Goal: Task Accomplishment & Management: Manage account settings

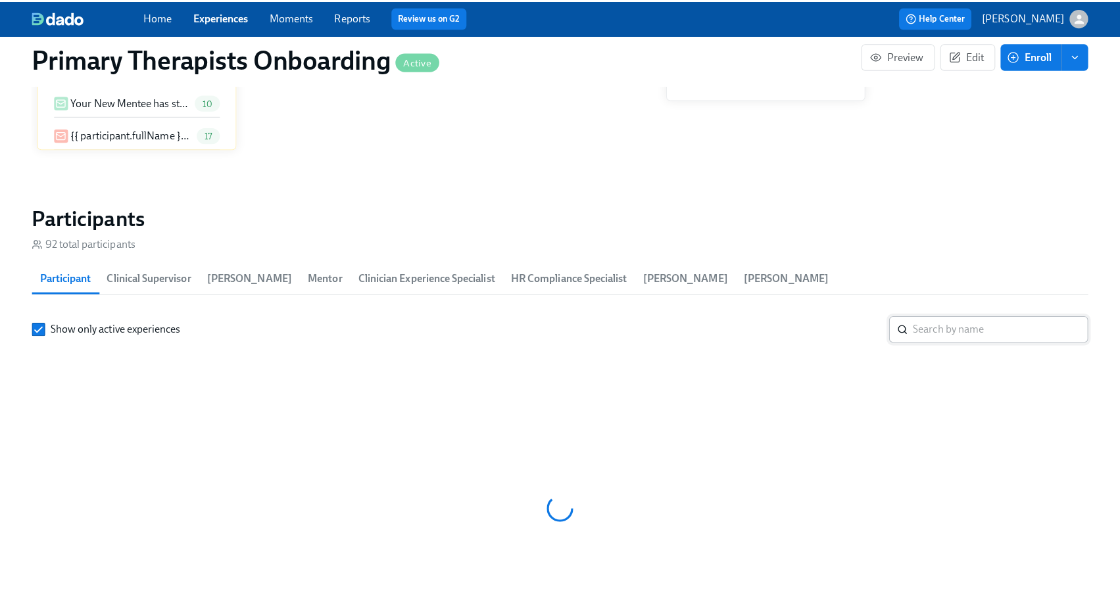
scroll to position [1239, 0]
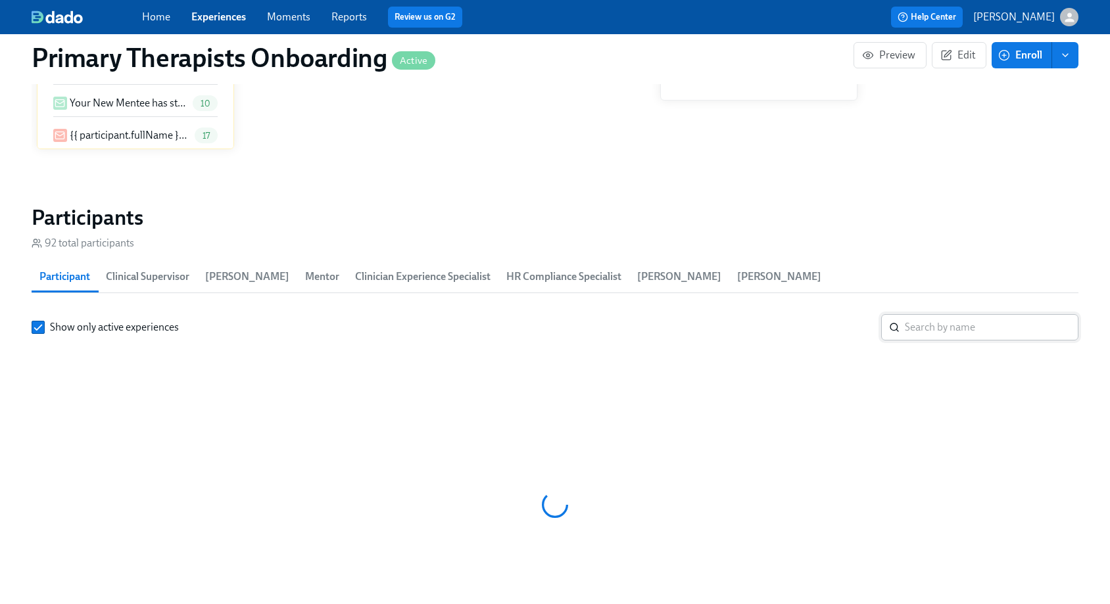
click at [927, 331] on input "search" at bounding box center [992, 327] width 174 height 26
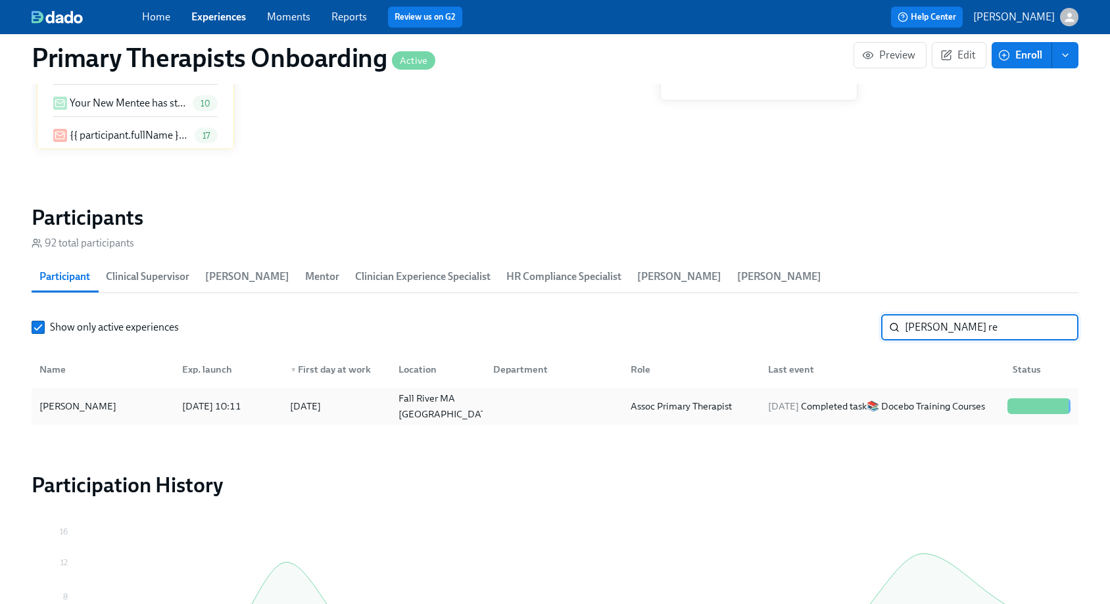
click at [145, 393] on div "Ashley Reeves" at bounding box center [102, 406] width 137 height 26
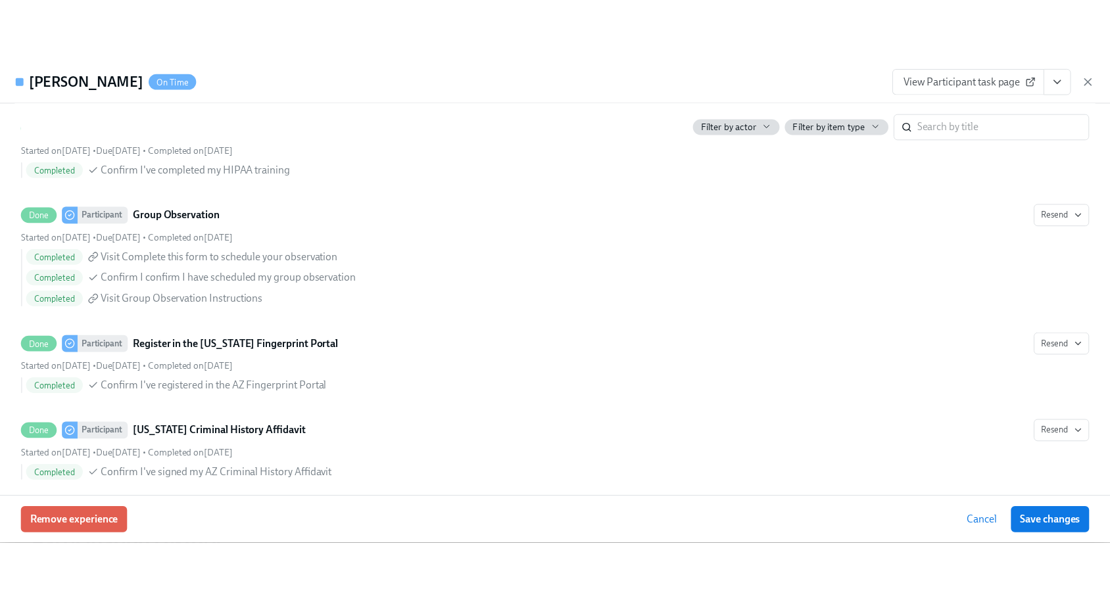
scroll to position [2518, 0]
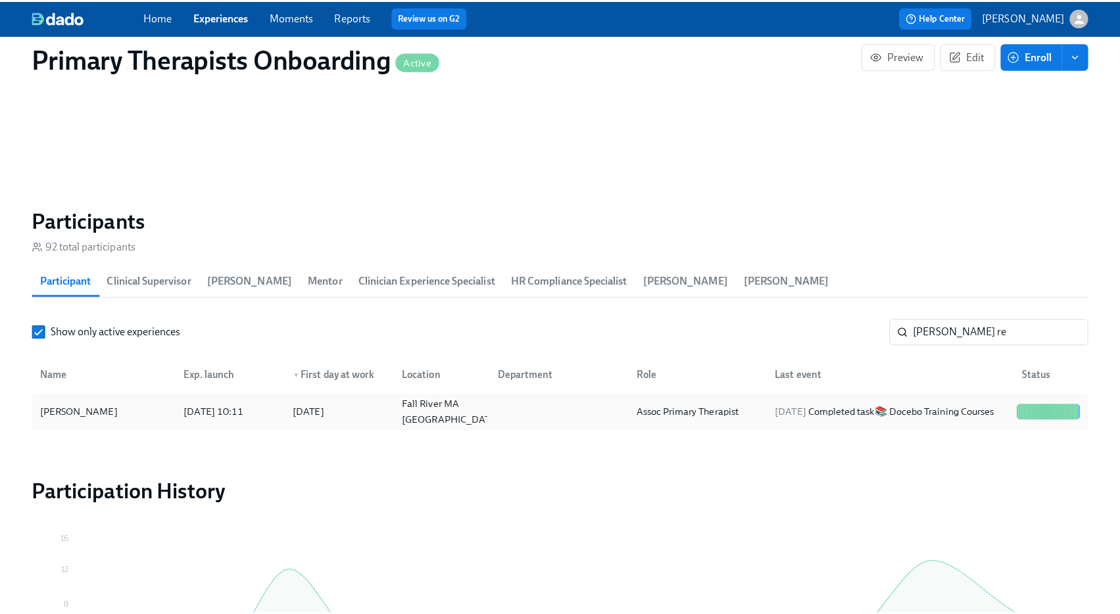
scroll to position [0, 18056]
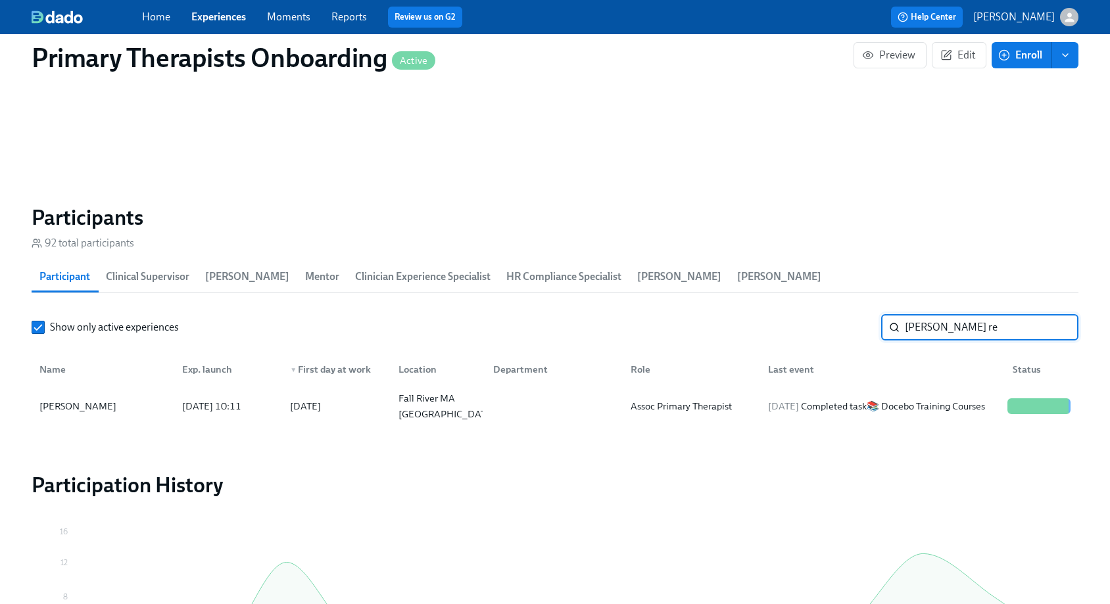
click at [979, 329] on input "ashley re" at bounding box center [992, 327] width 174 height 26
type input "a"
click at [76, 412] on div "[PERSON_NAME]" at bounding box center [77, 406] width 87 height 16
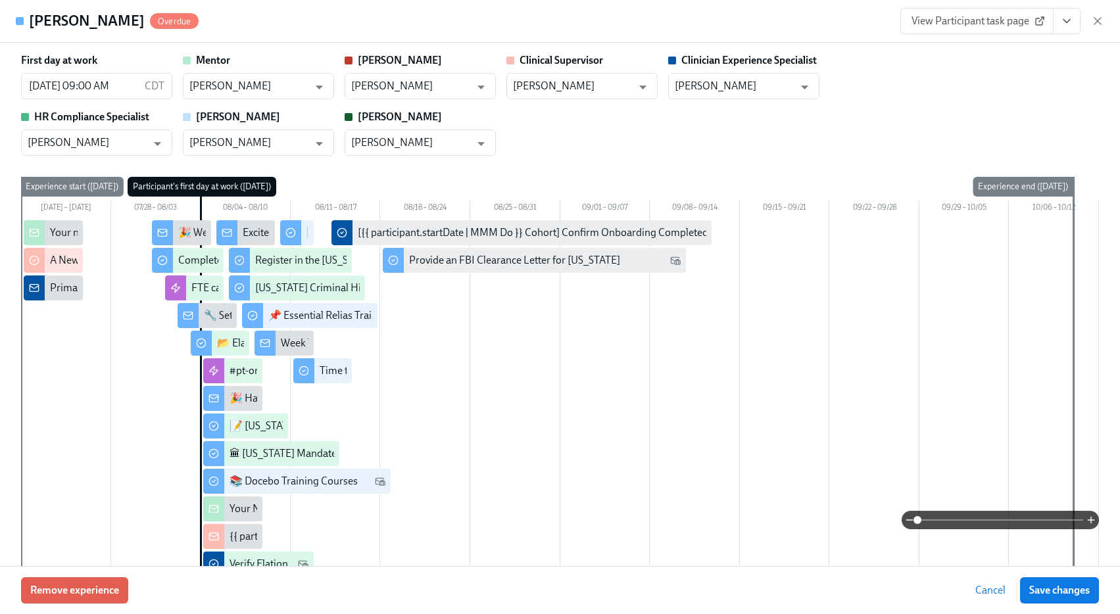
click at [1007, 26] on span "View Participant task page" at bounding box center [976, 20] width 131 height 13
click at [986, 22] on span "View Participant task page" at bounding box center [976, 20] width 131 height 13
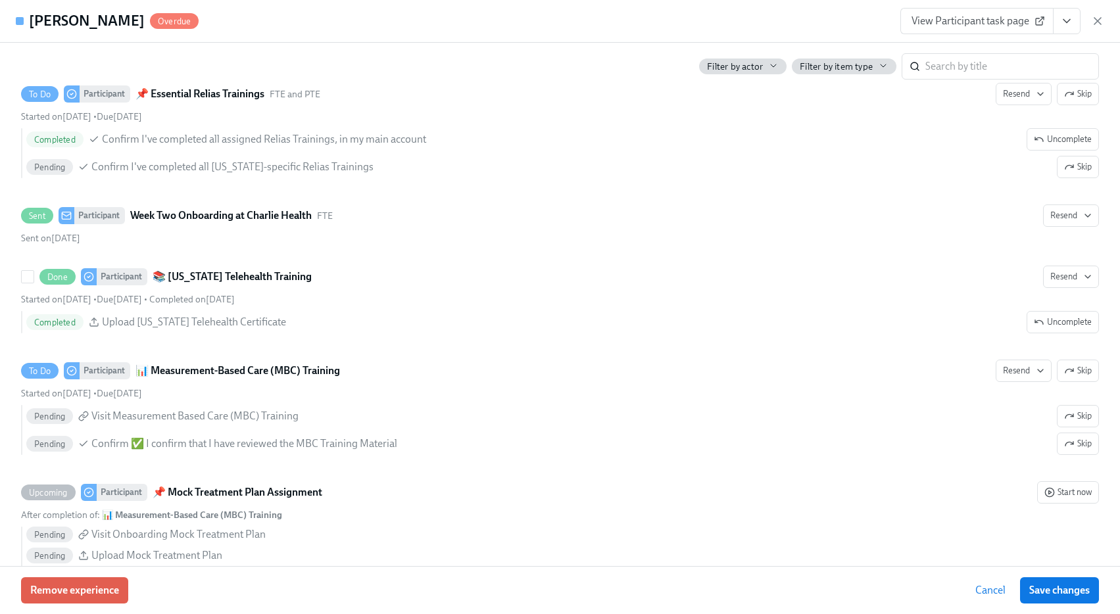
scroll to position [3331, 0]
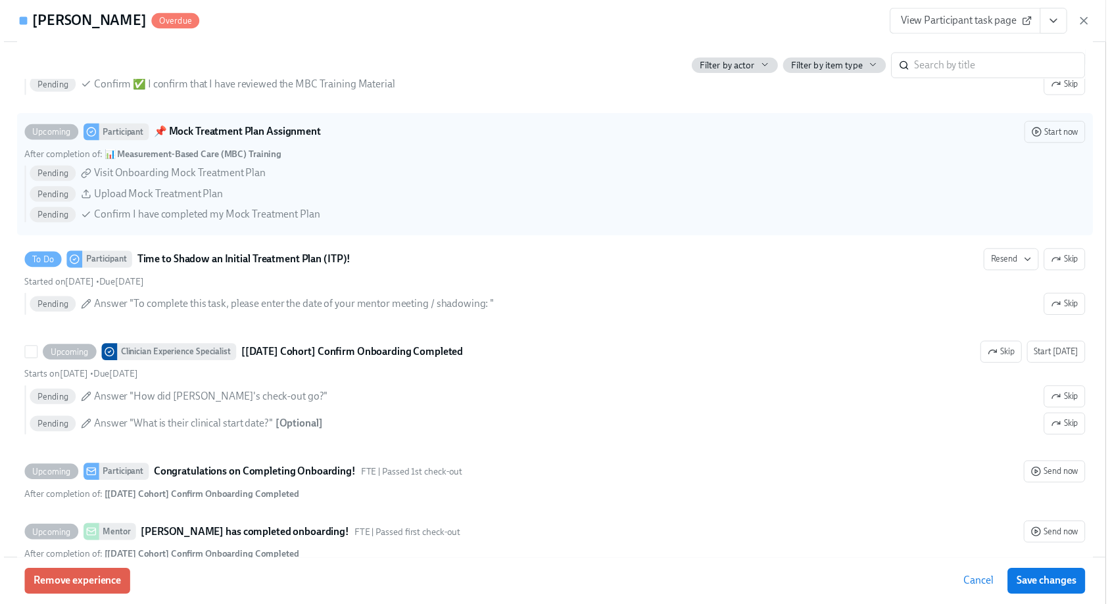
scroll to position [3936, 0]
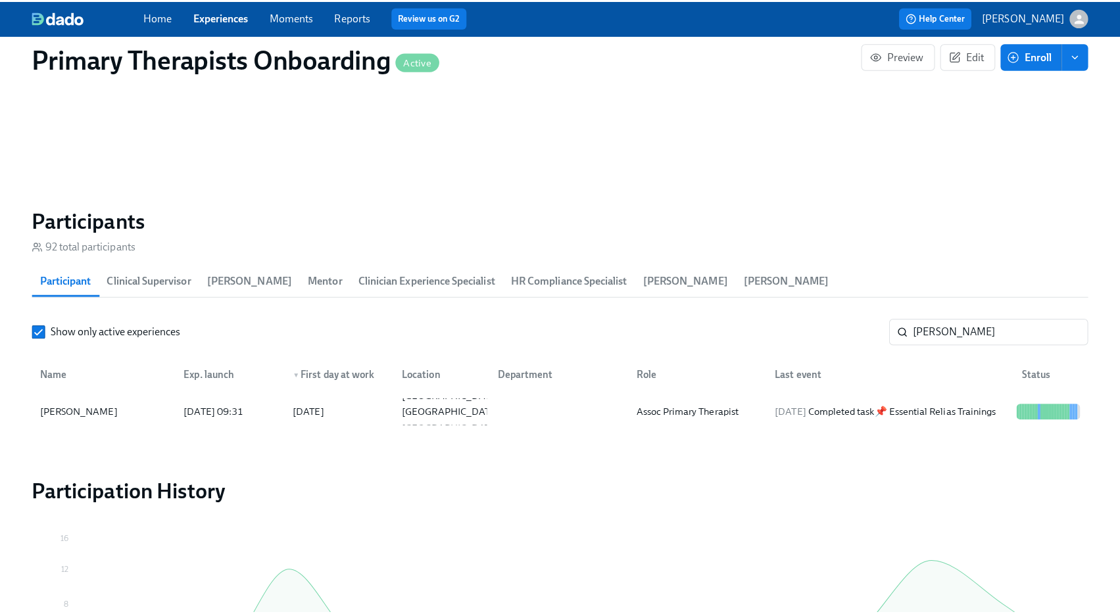
scroll to position [0, 18046]
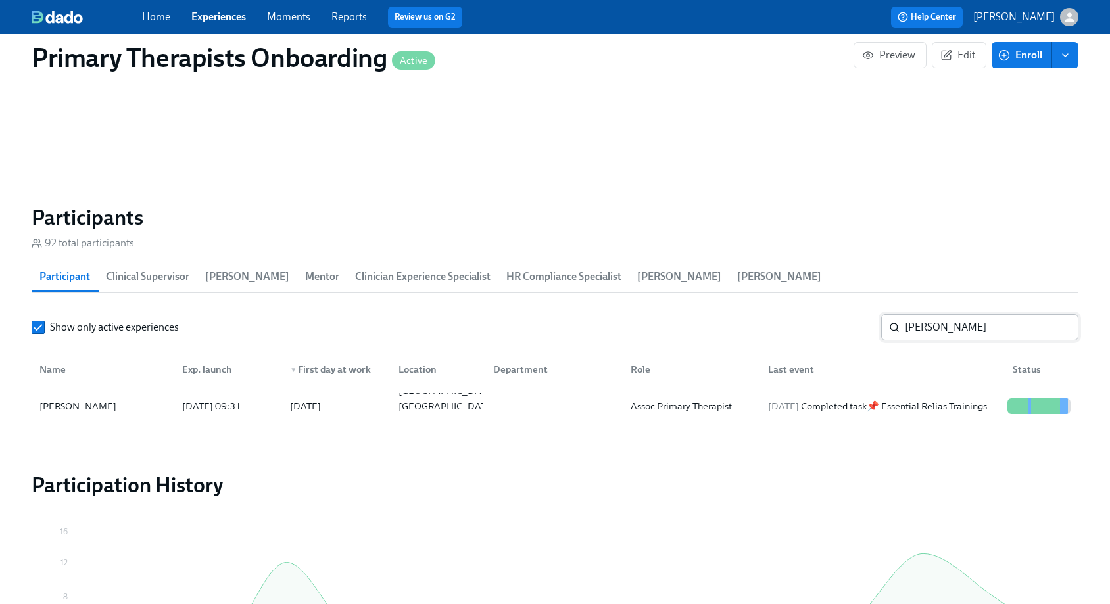
click at [983, 335] on input "emily" at bounding box center [992, 327] width 174 height 26
type input "e"
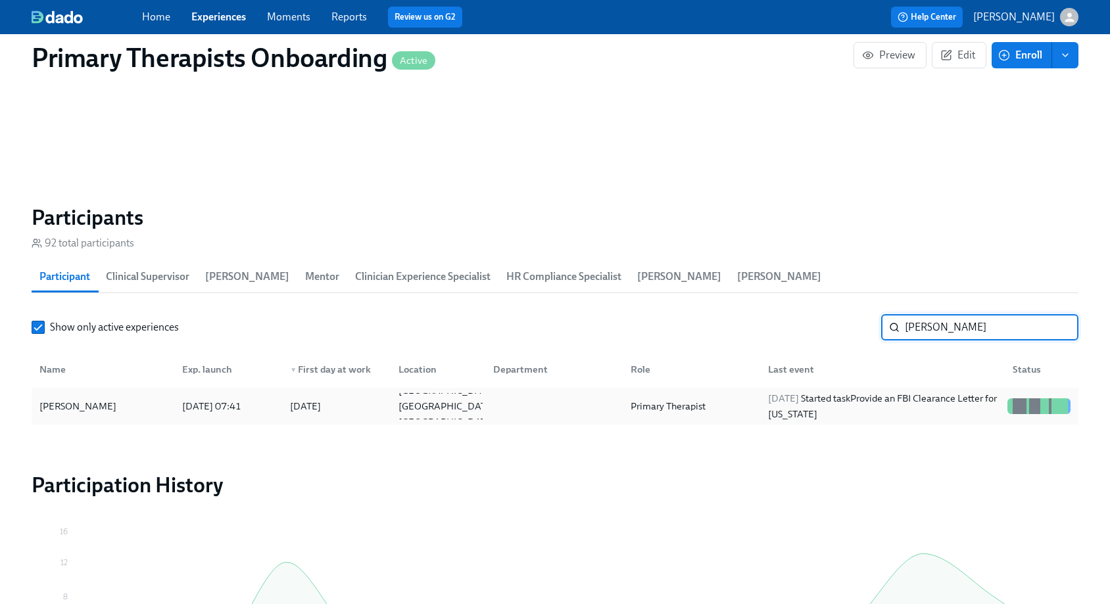
click at [82, 417] on div "Bridget McCarthy" at bounding box center [102, 406] width 137 height 26
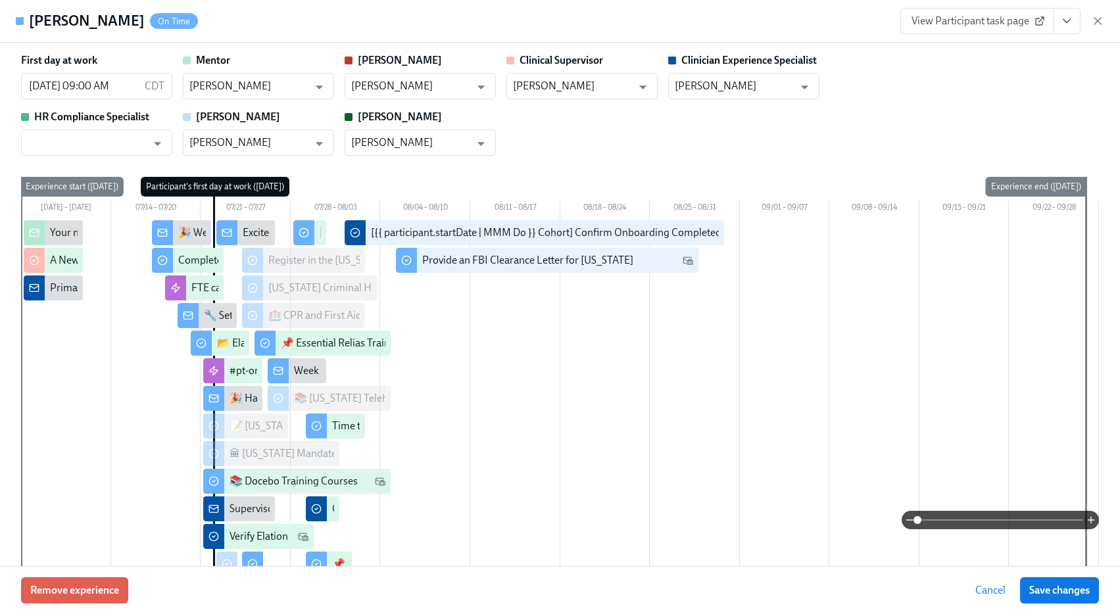
click at [1067, 20] on icon "View task page" at bounding box center [1066, 20] width 13 height 13
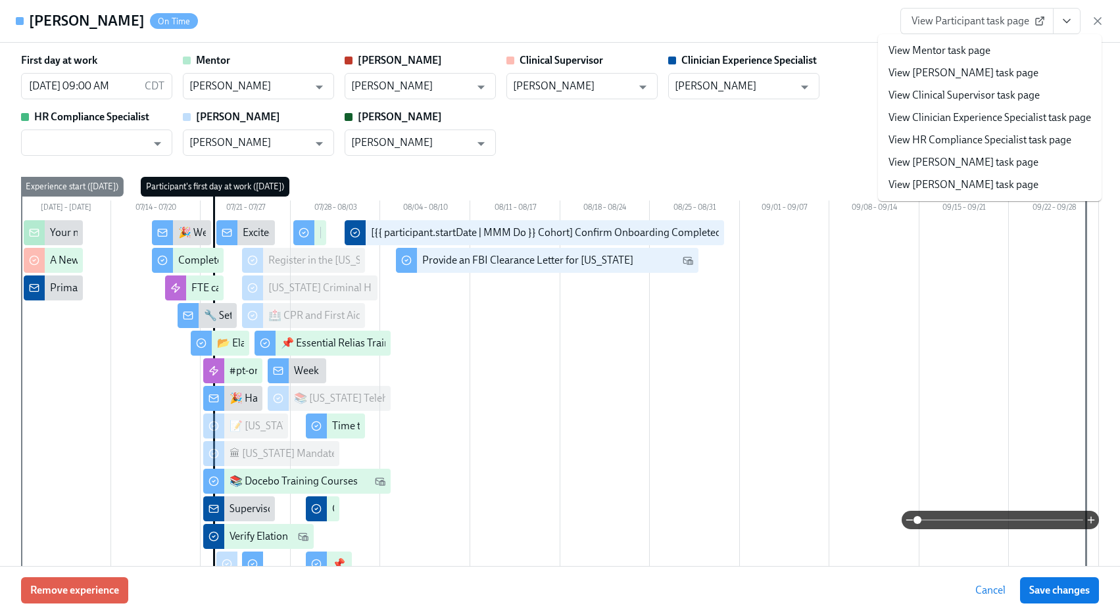
click at [991, 116] on link "View Clinician Experience Specialist task page" at bounding box center [989, 117] width 202 height 14
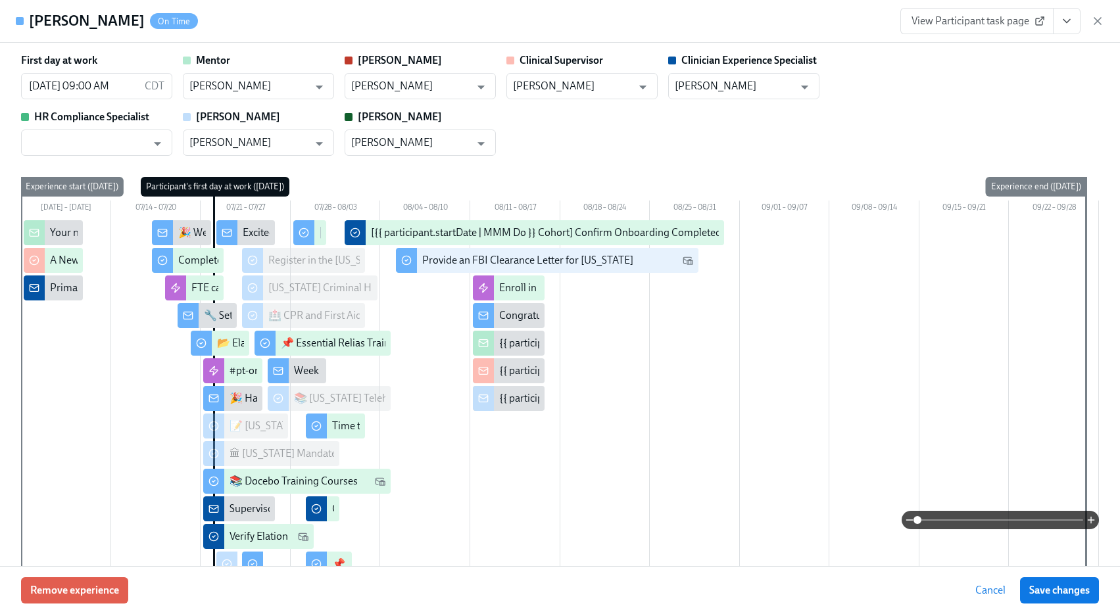
scroll to position [0, 18056]
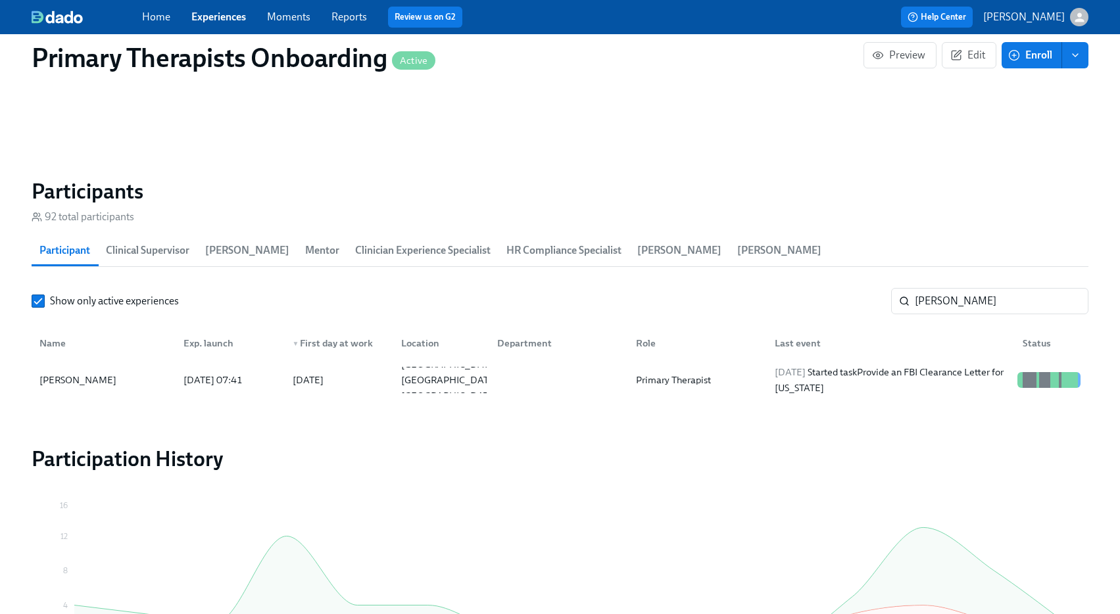
scroll to position [0, 18046]
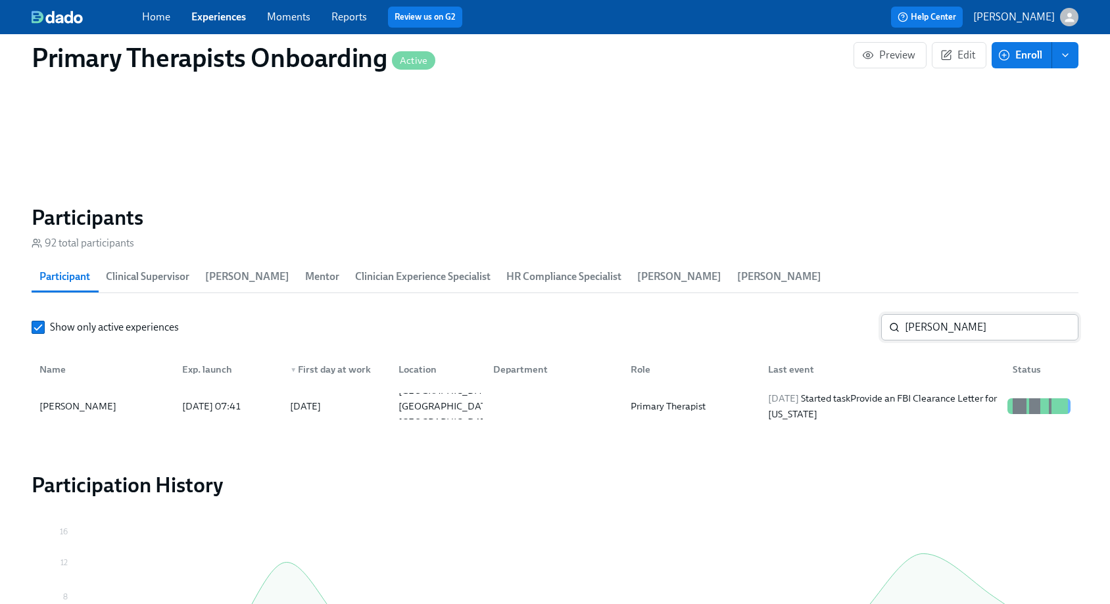
click at [970, 323] on input "bridget" at bounding box center [992, 327] width 174 height 26
type input "b"
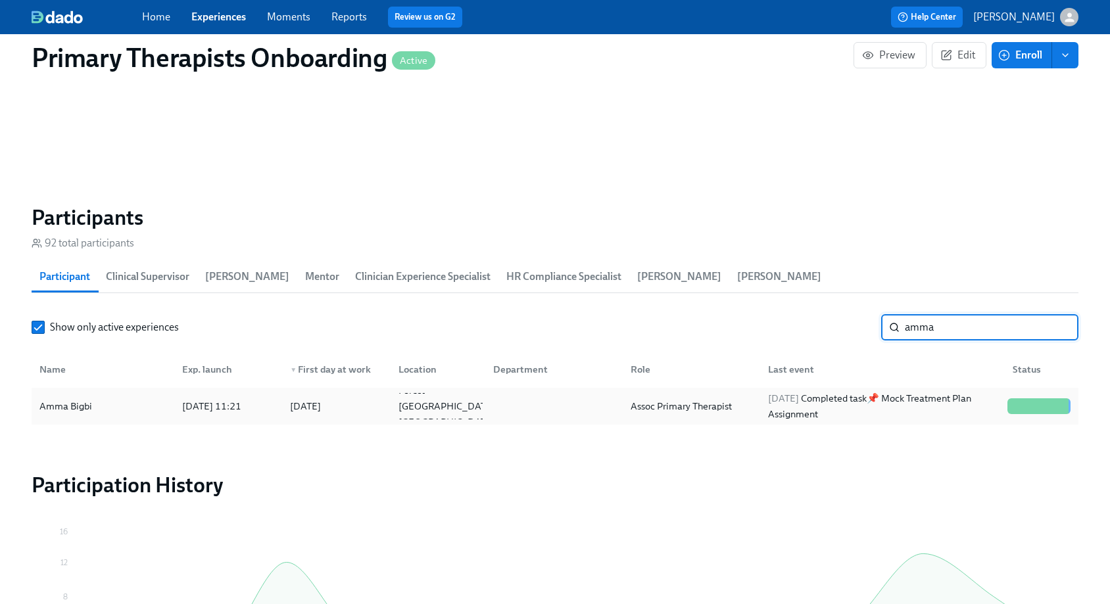
type input "amma"
click at [66, 416] on div "Amma Bigbi" at bounding box center [102, 406] width 137 height 26
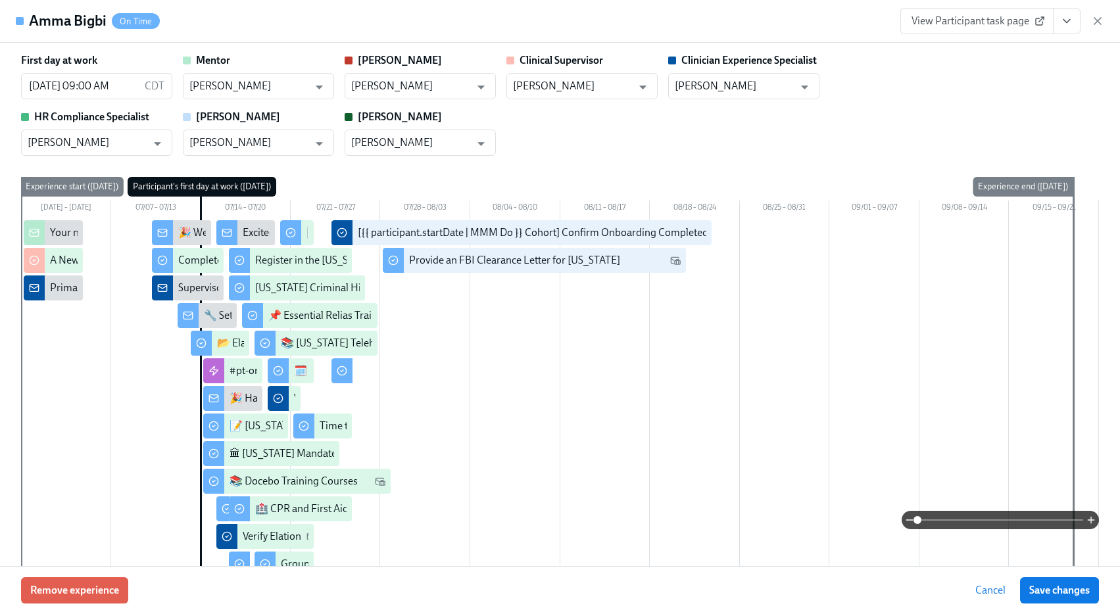
click at [1068, 25] on icon "View task page" at bounding box center [1066, 20] width 13 height 13
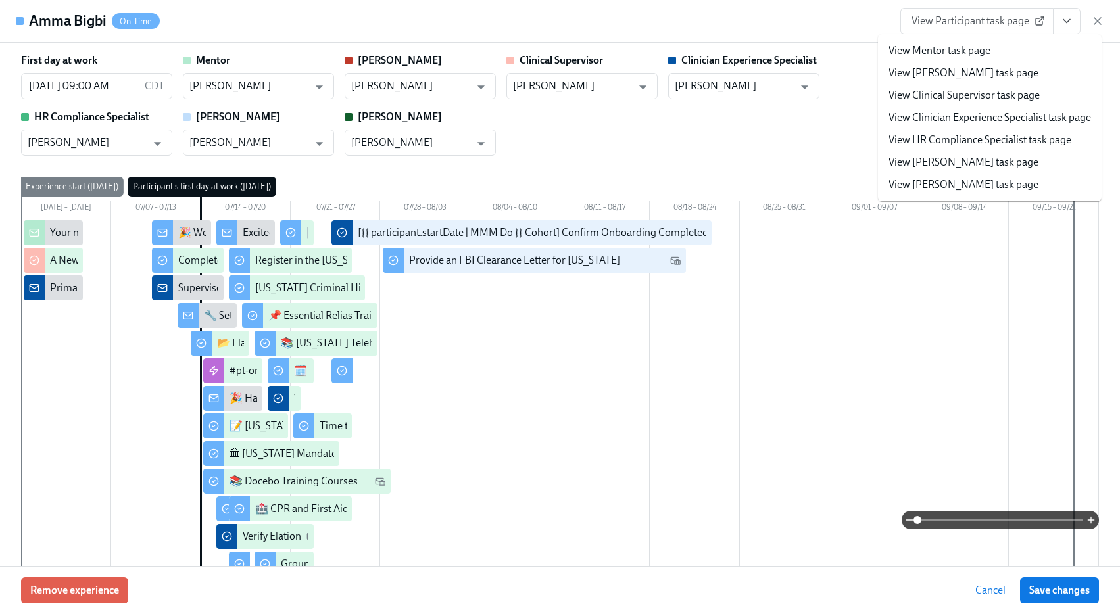
click at [1000, 116] on link "View Clinician Experience Specialist task page" at bounding box center [989, 117] width 202 height 14
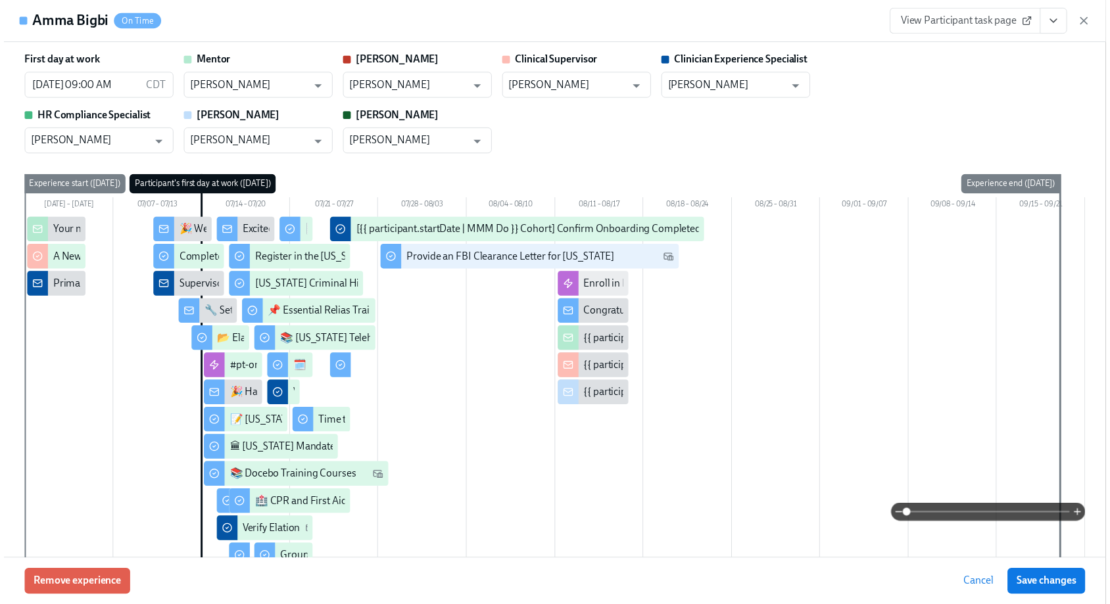
scroll to position [0, 18056]
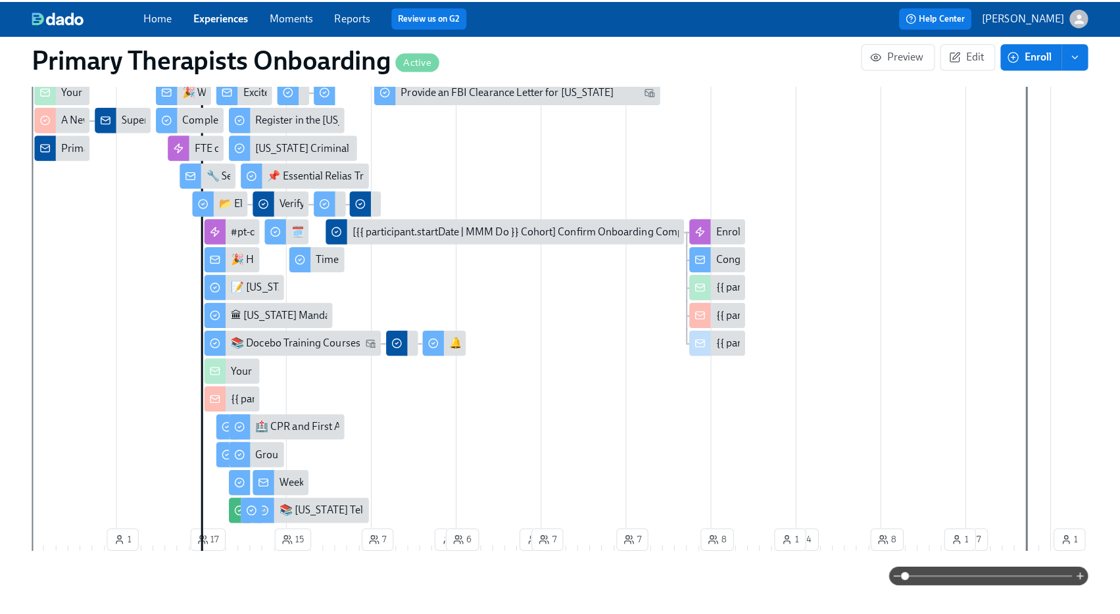
scroll to position [418, 0]
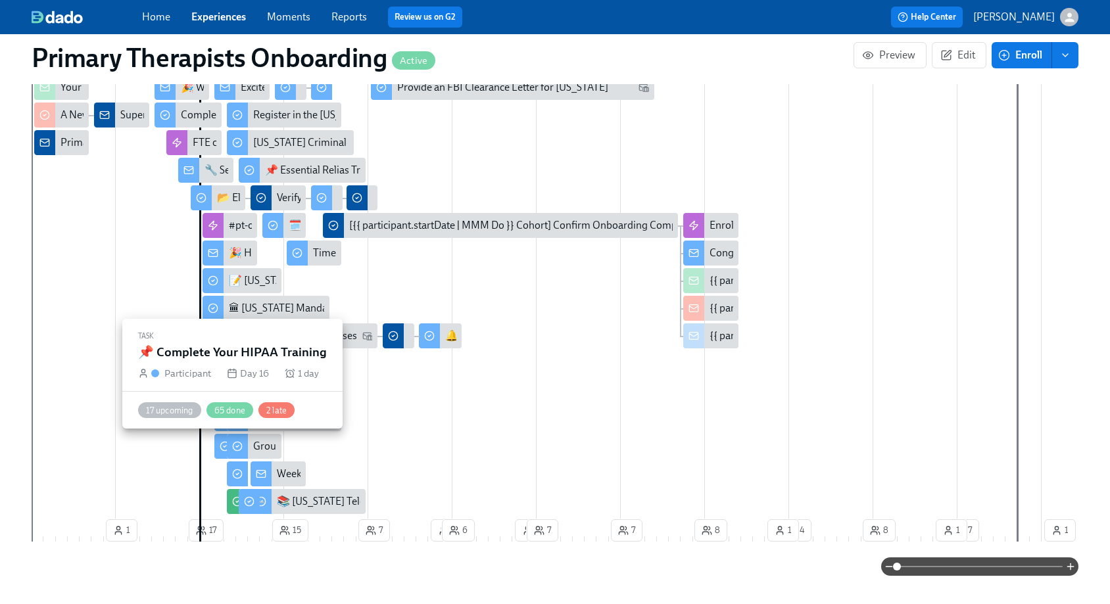
click at [221, 454] on div at bounding box center [224, 446] width 21 height 25
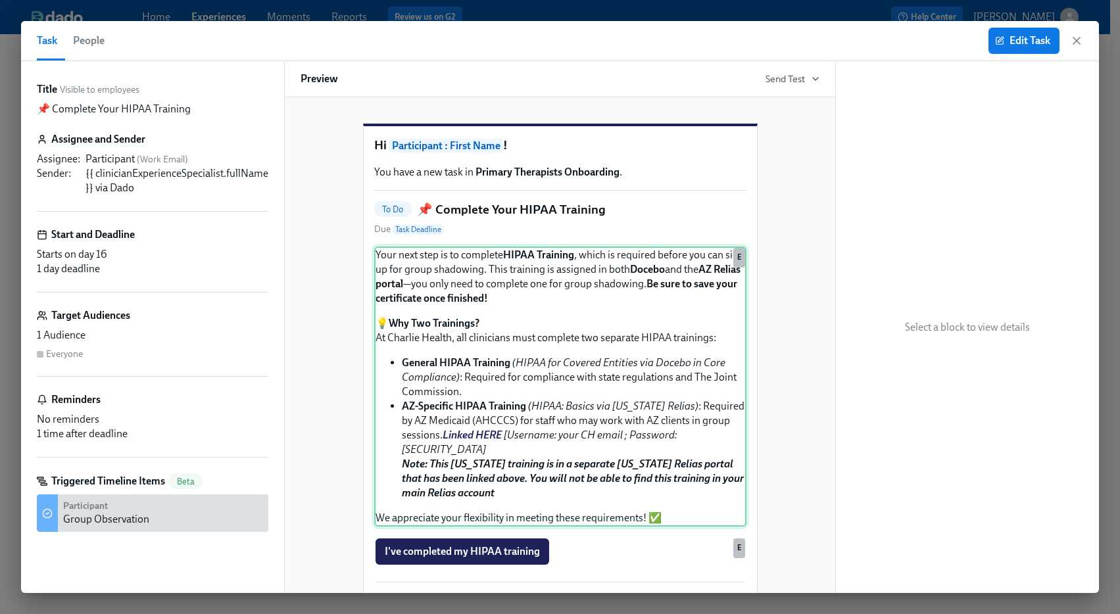
click at [398, 423] on div "Your next step is to complete HIPAA Training , which is required before you can…" at bounding box center [560, 387] width 372 height 280
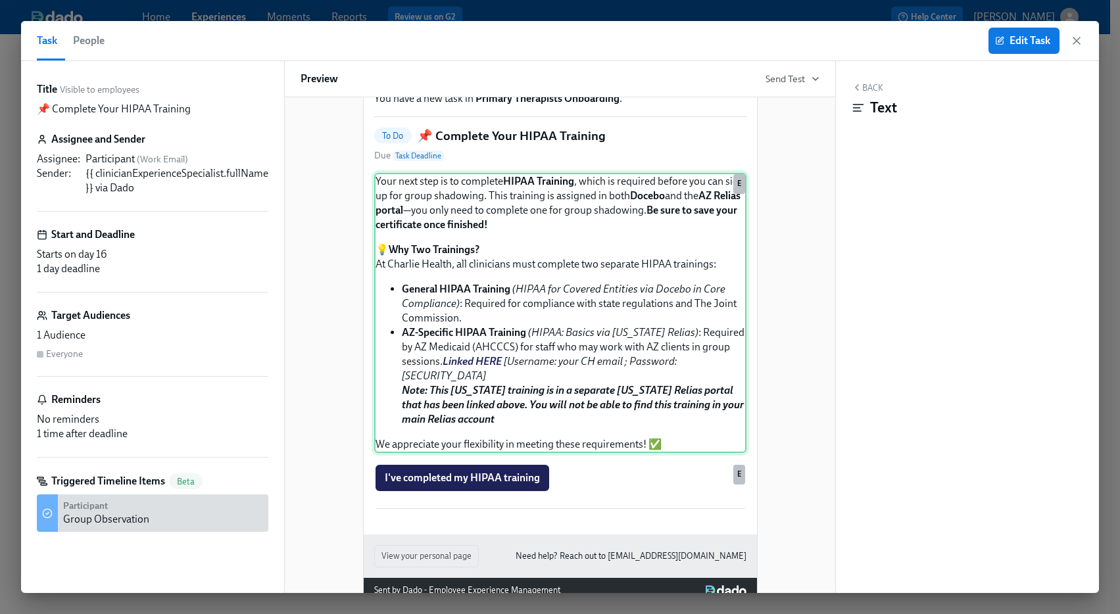
scroll to position [65, 0]
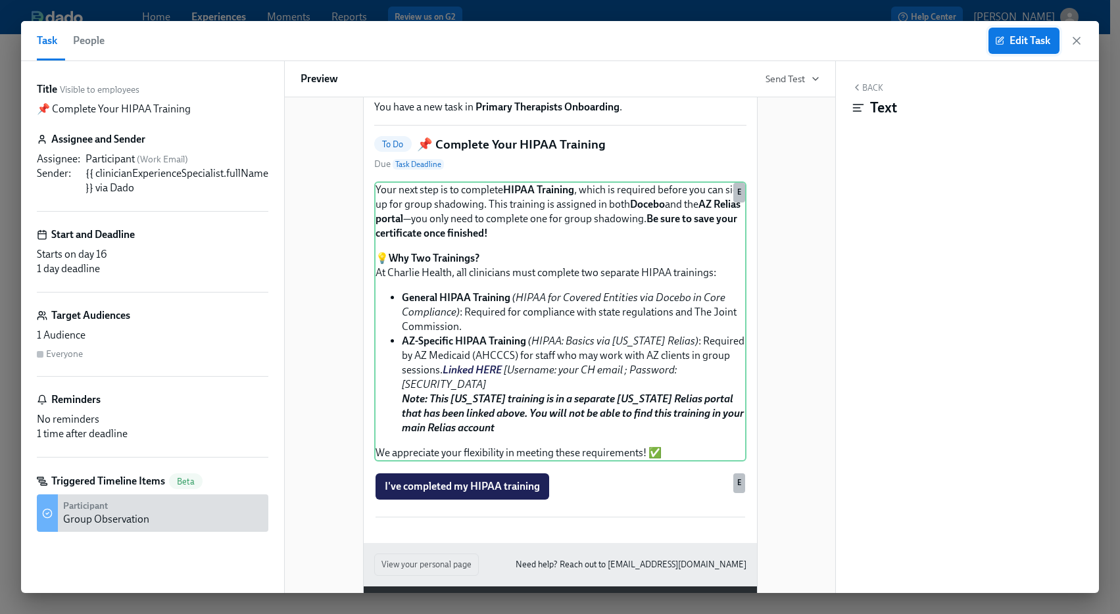
click at [1009, 38] on span "Edit Task" at bounding box center [1023, 40] width 53 height 13
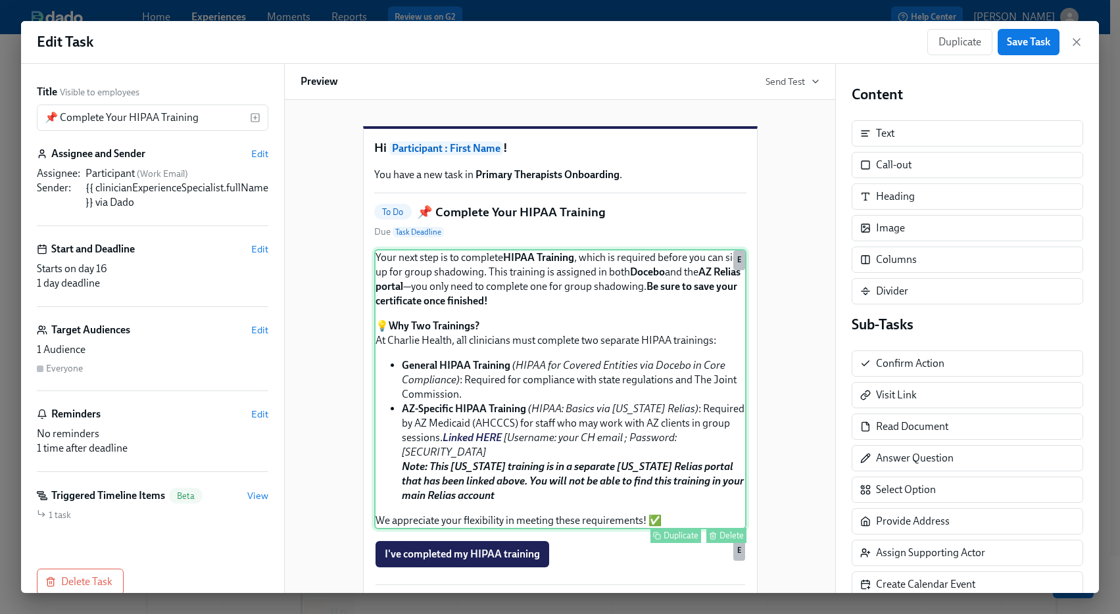
click at [397, 430] on div "Your next step is to complete HIPAA Training , which is required before you can…" at bounding box center [560, 389] width 372 height 280
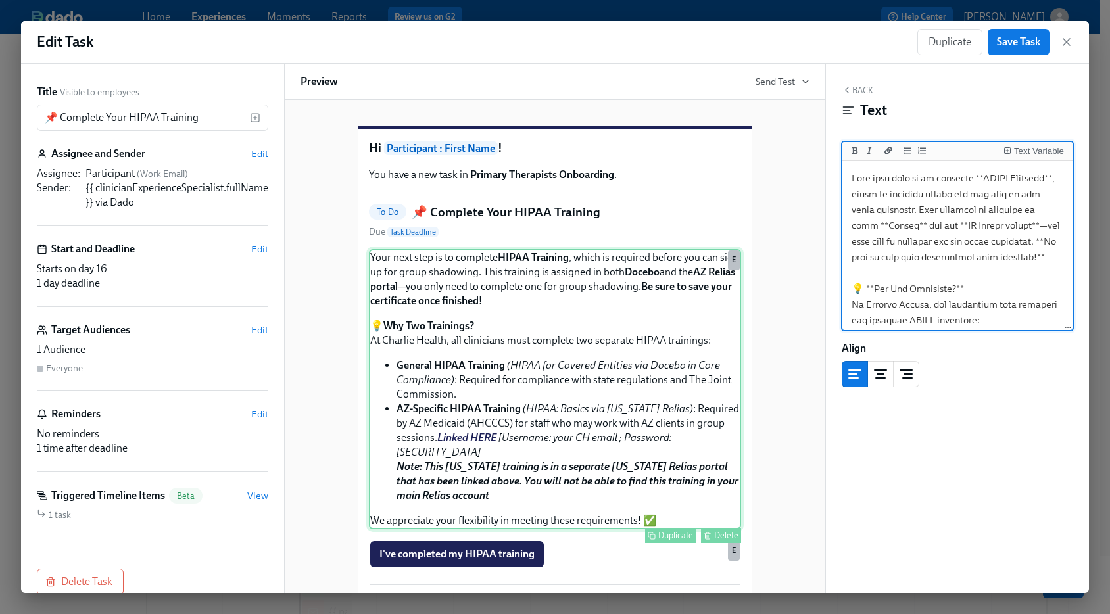
click at [389, 429] on div "Your next step is to complete HIPAA Training , which is required before you can…" at bounding box center [555, 389] width 372 height 280
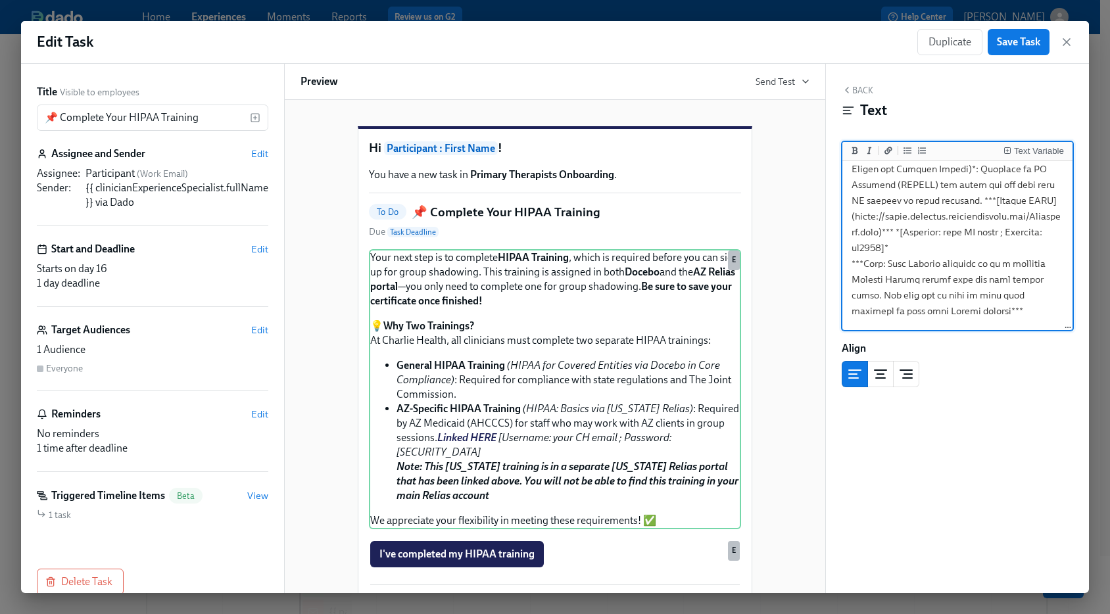
scroll to position [235, 0]
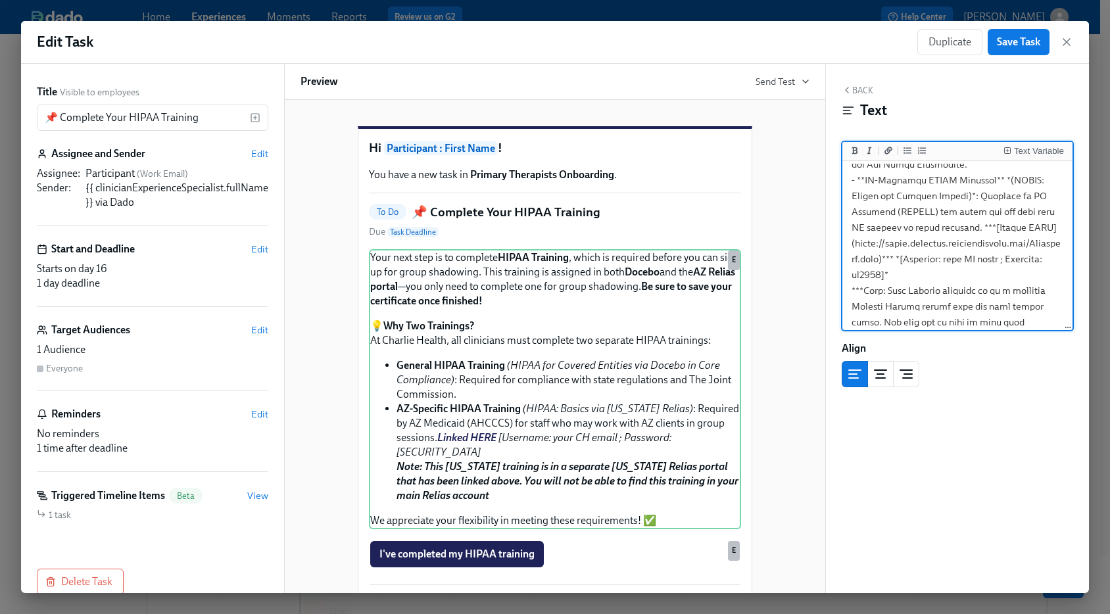
click at [859, 195] on textarea at bounding box center [957, 164] width 225 height 471
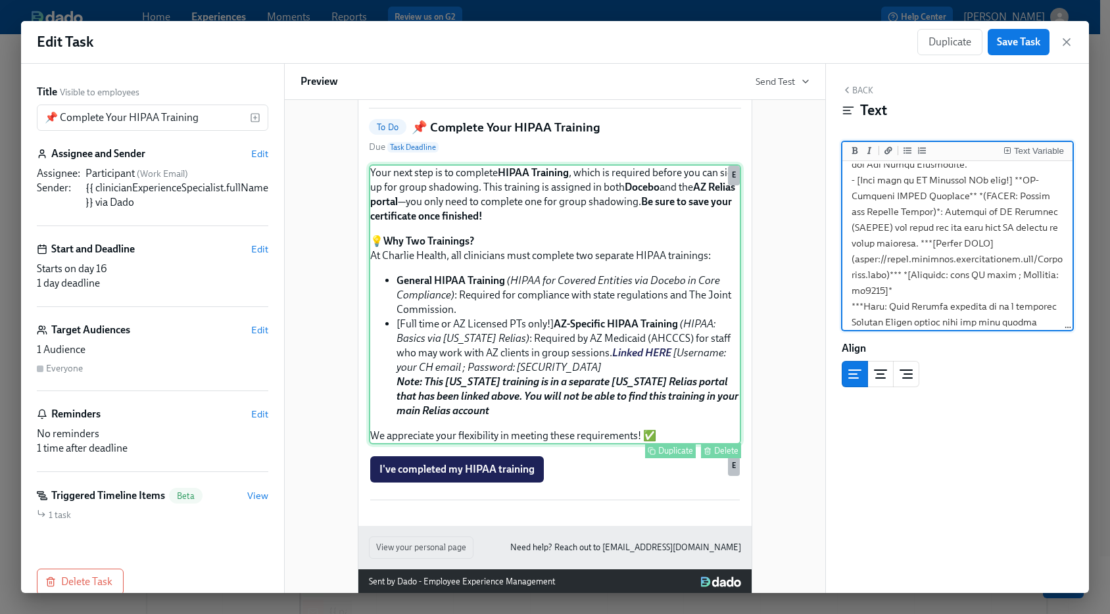
scroll to position [80, 0]
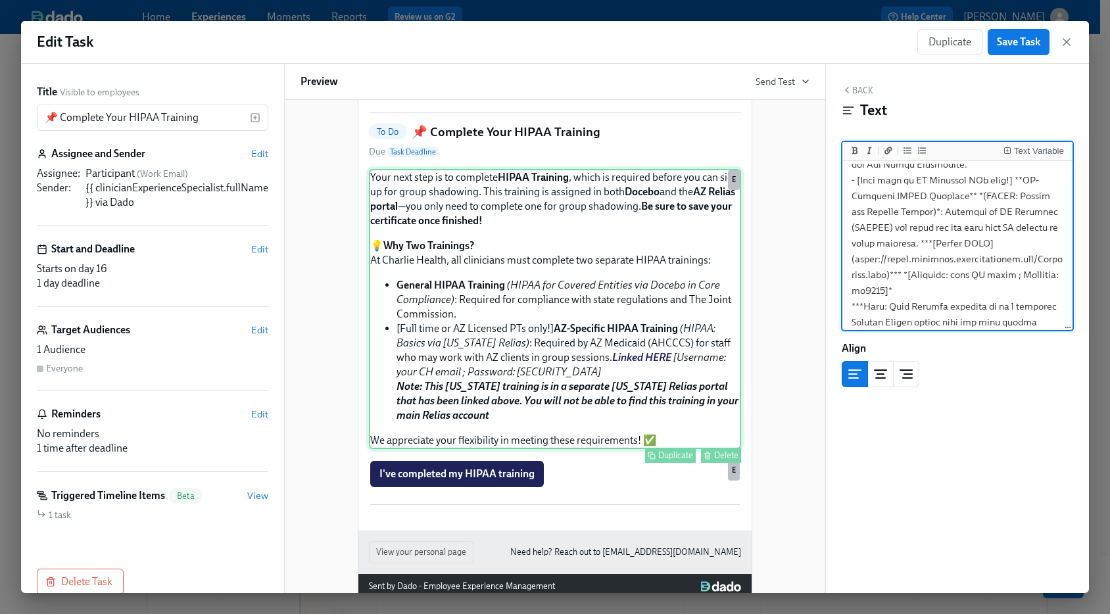
click at [481, 439] on div "Your next step is to complete HIPAA Training , which is required before you can…" at bounding box center [555, 309] width 372 height 280
click at [480, 436] on div "Your next step is to complete HIPAA Training , which is required before you can…" at bounding box center [555, 309] width 372 height 280
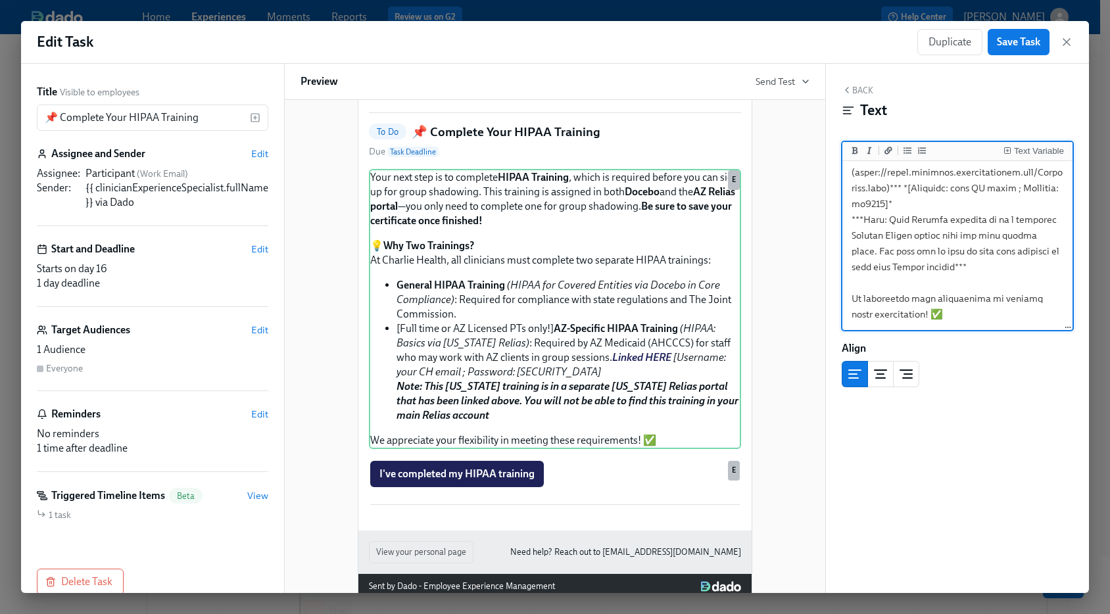
scroll to position [337, 0]
click at [985, 271] on textarea at bounding box center [957, 85] width 225 height 487
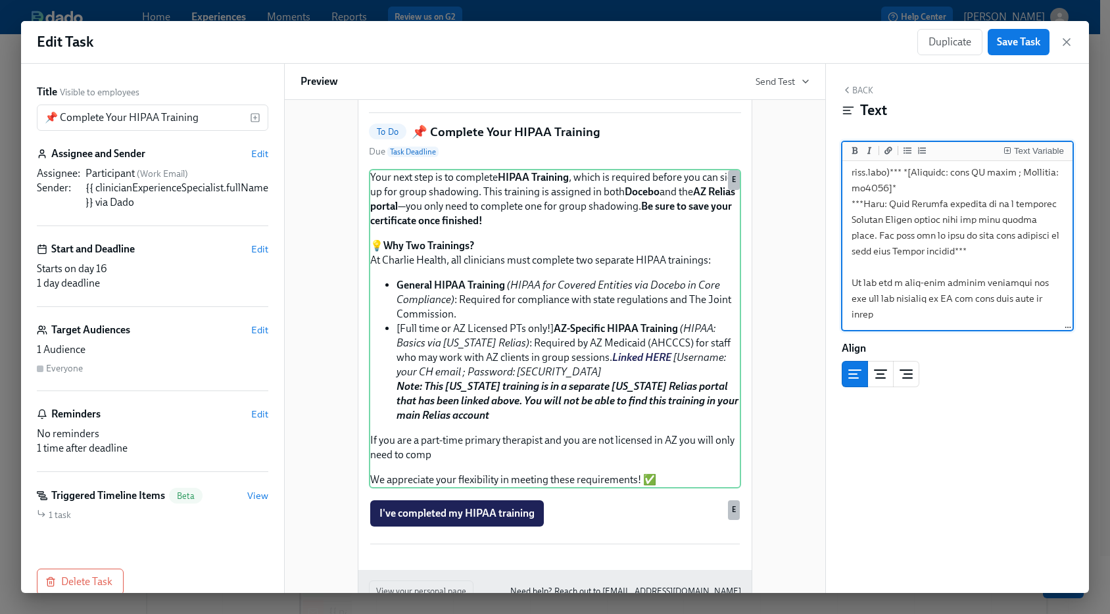
scroll to position [345, 0]
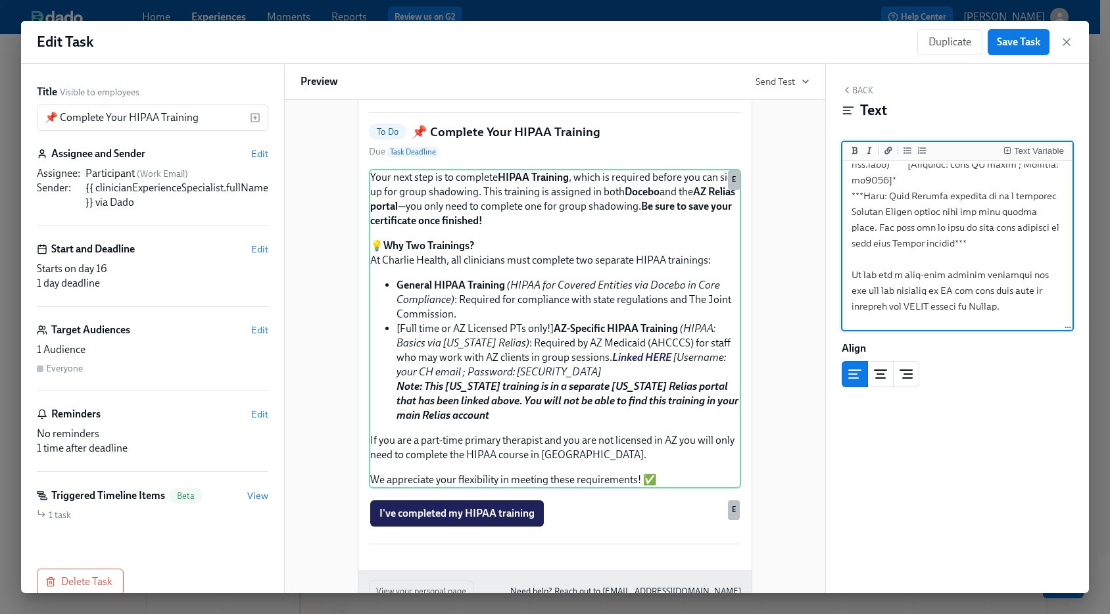
click at [850, 289] on textarea at bounding box center [957, 94] width 225 height 550
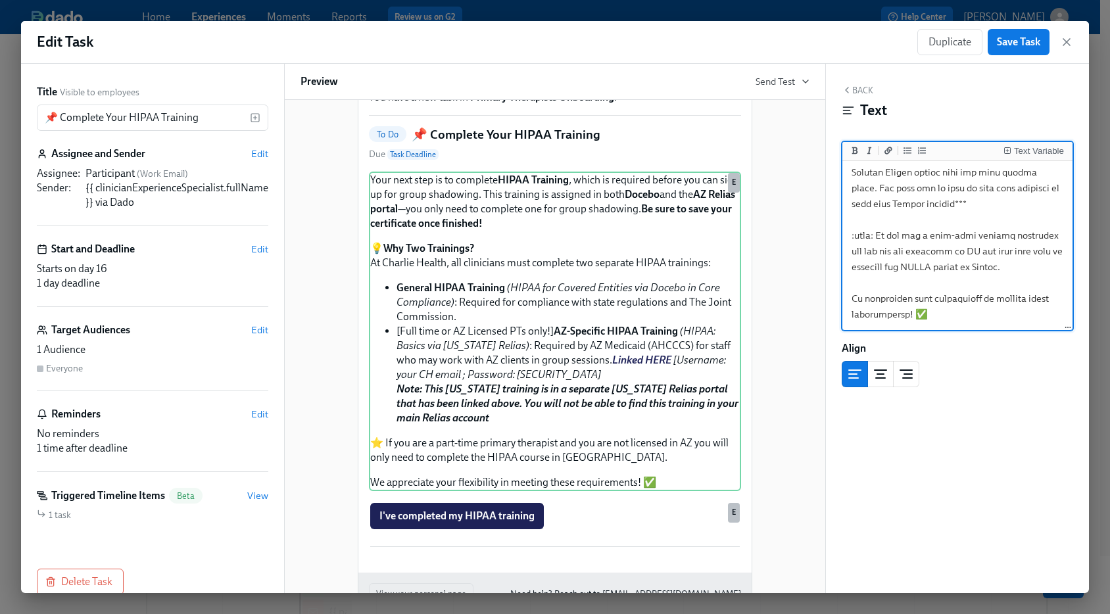
scroll to position [400, 0]
click at [868, 251] on textarea at bounding box center [957, 54] width 225 height 550
click at [924, 252] on textarea at bounding box center [957, 54] width 225 height 550
type textarea "Your next step is to complete **HIPAA Training**, which is required before you …"
click at [1010, 42] on span "Save Task" at bounding box center [1018, 42] width 43 height 13
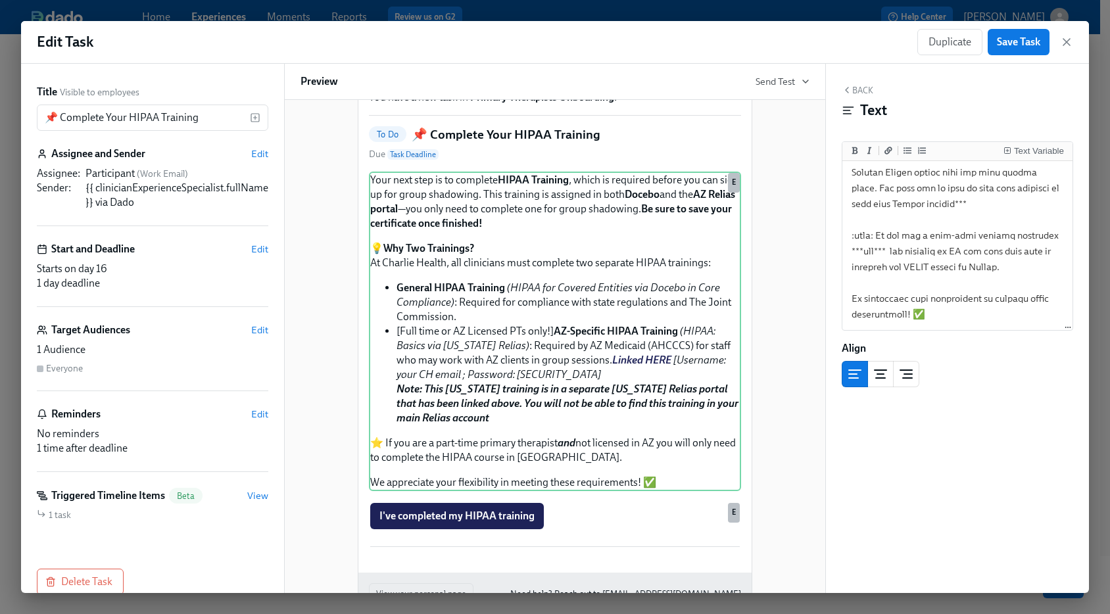
scroll to position [200, 0]
click at [1065, 41] on icon "button" at bounding box center [1066, 42] width 7 height 7
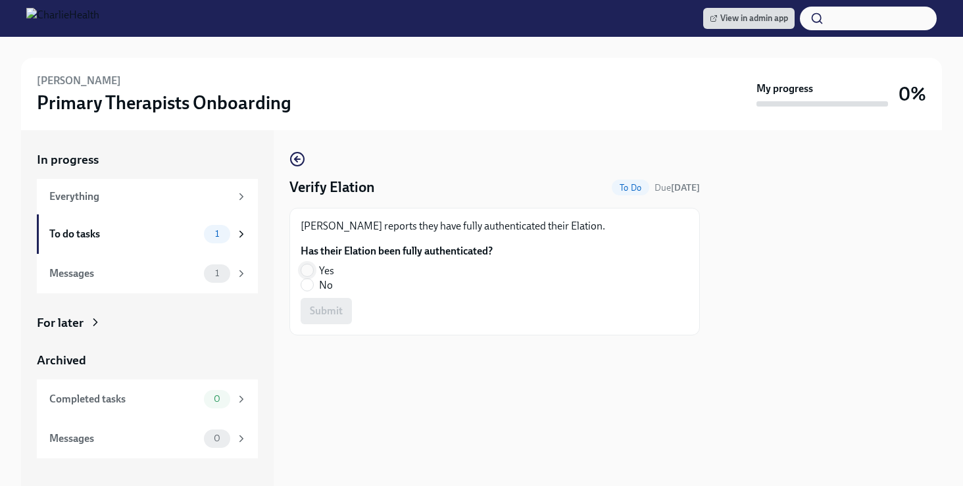
click at [310, 267] on input "Yes" at bounding box center [307, 270] width 12 height 12
radio input "true"
click at [333, 314] on span "Submit" at bounding box center [326, 310] width 33 height 13
click at [313, 266] on label "Yes" at bounding box center [390, 271] width 181 height 14
click at [313, 266] on input "Yes" at bounding box center [307, 270] width 12 height 12
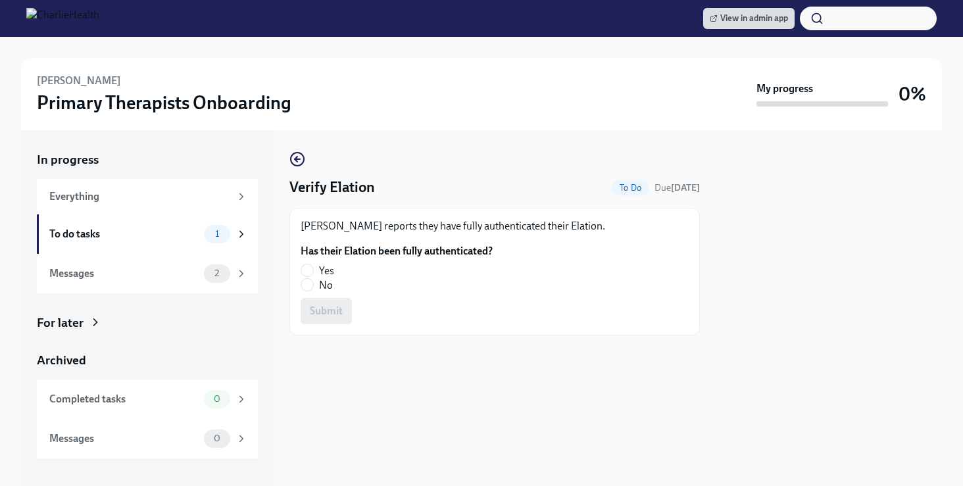
radio input "true"
click at [333, 326] on div "Anne Higginbotham reports they have fully authenticated their Elation. Has thei…" at bounding box center [494, 272] width 410 height 128
click at [335, 312] on span "Submit" at bounding box center [326, 310] width 33 height 13
click at [306, 272] on input "Yes" at bounding box center [307, 270] width 12 height 12
radio input "true"
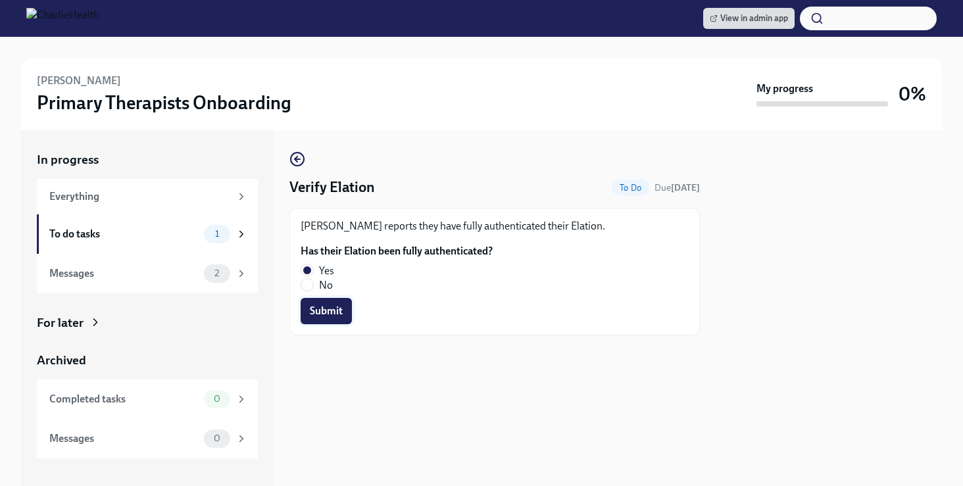
click at [335, 311] on span "Submit" at bounding box center [326, 310] width 33 height 13
click at [302, 267] on input "Yes" at bounding box center [307, 270] width 12 height 12
radio input "true"
click at [338, 308] on span "Submit" at bounding box center [326, 310] width 33 height 13
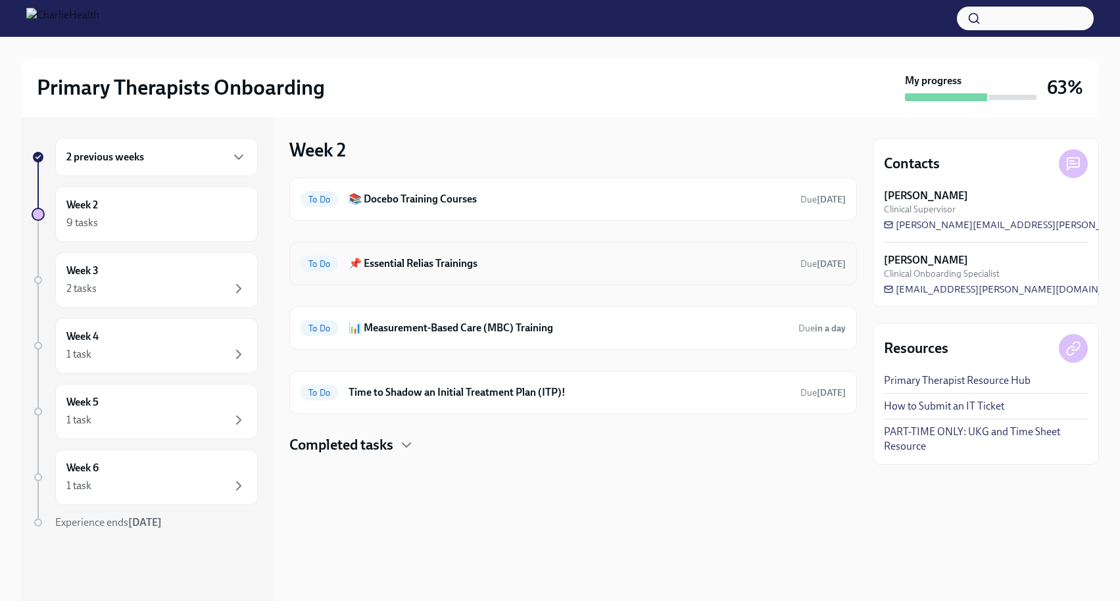
click at [547, 275] on div "To Do 📌 Essential Relias Trainings Due in 6 days" at bounding box center [572, 263] width 567 height 43
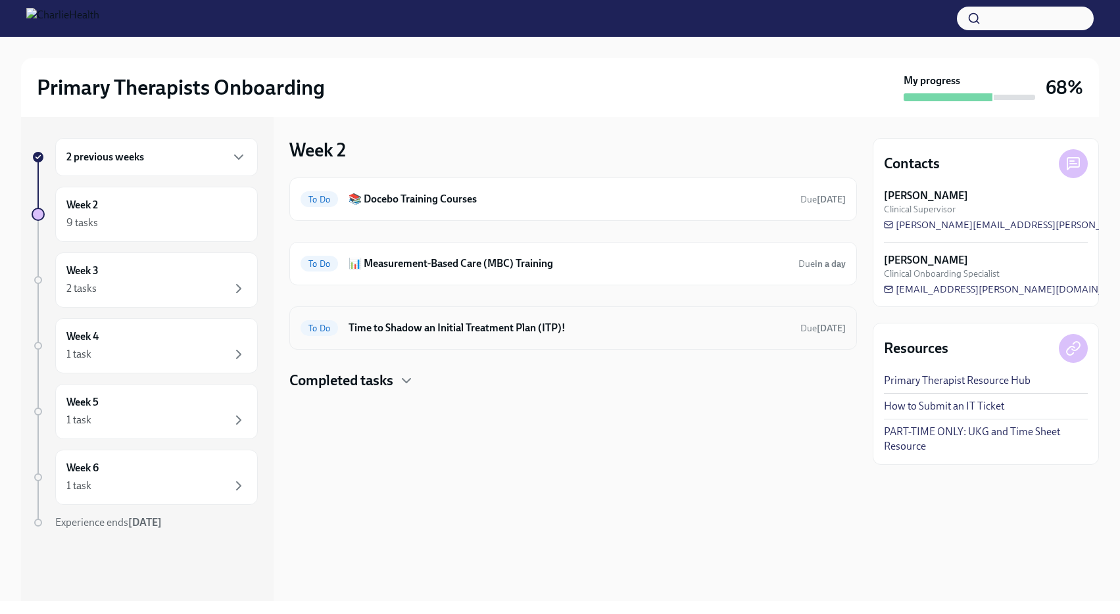
click at [433, 332] on h6 "Time to Shadow an Initial Treatment Plan (ITP)!" at bounding box center [568, 328] width 441 height 14
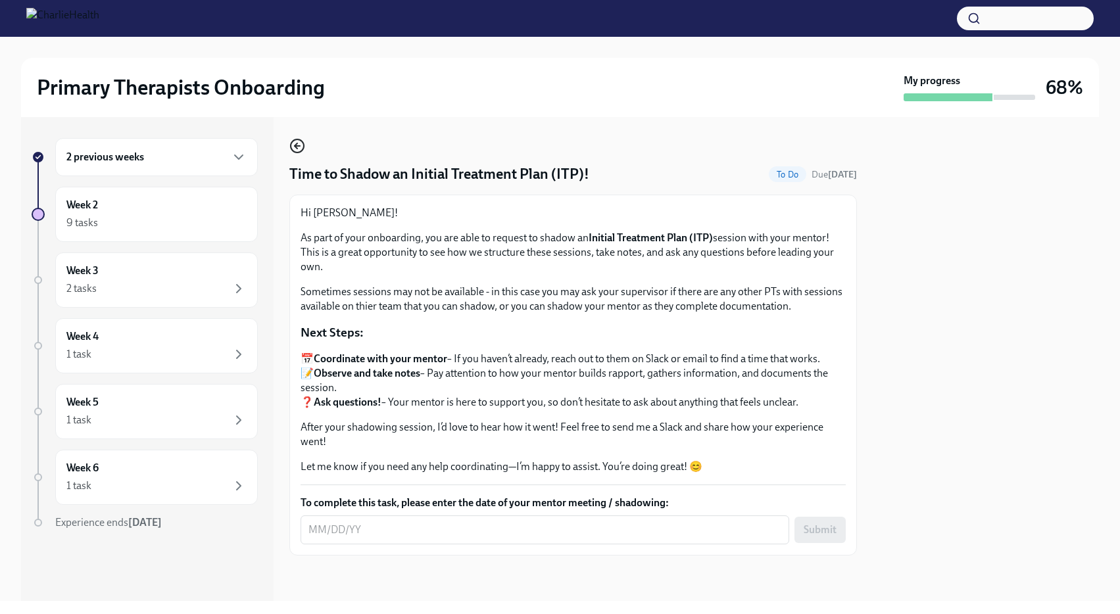
click at [297, 147] on icon "button" at bounding box center [297, 146] width 16 height 16
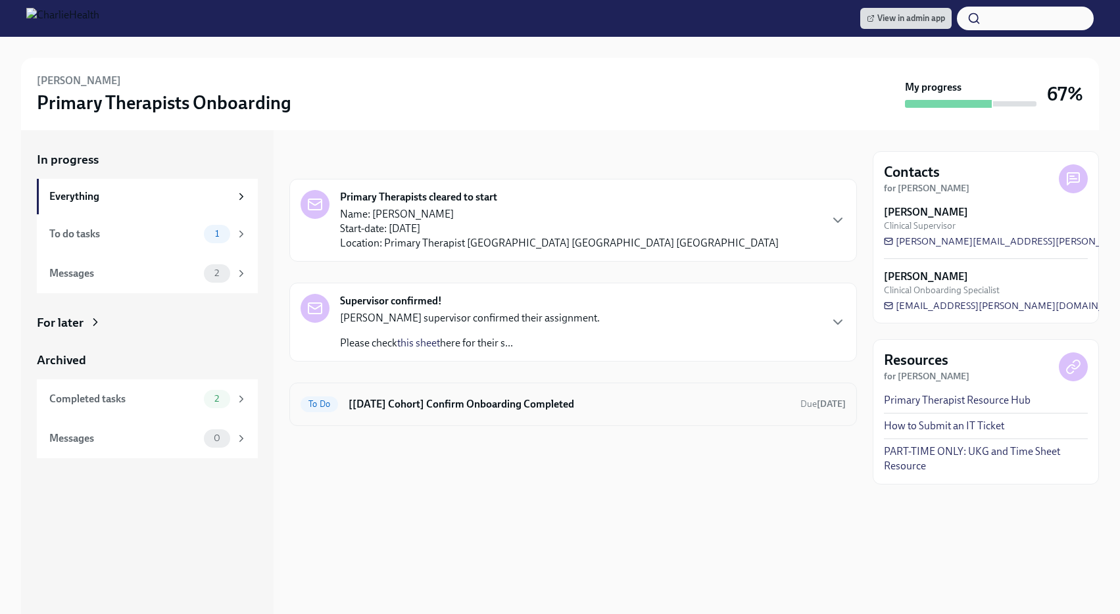
click at [420, 398] on h6 "[[DATE] Cohort] Confirm Onboarding Completed" at bounding box center [568, 404] width 441 height 14
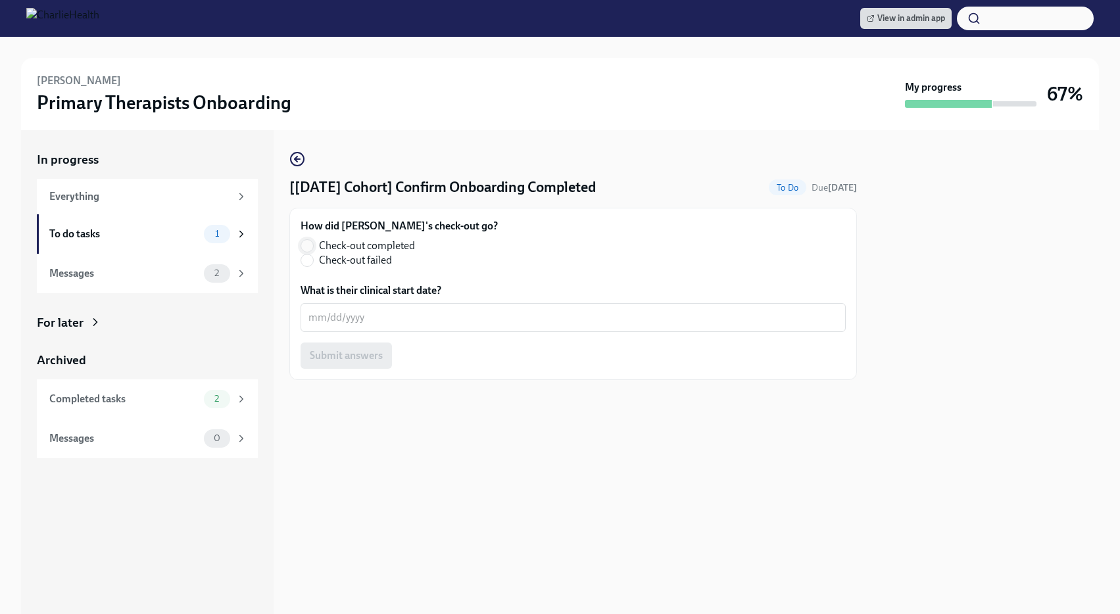
click at [301, 242] on input "Check-out completed" at bounding box center [307, 246] width 12 height 12
radio input "true"
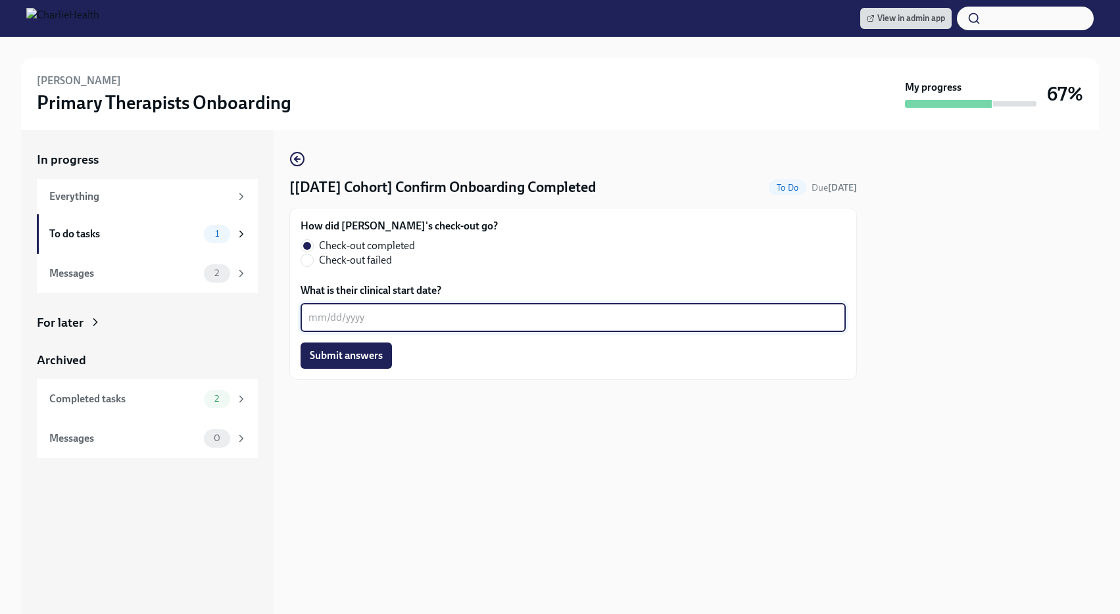
click at [335, 318] on textarea "What is their clinical start date?" at bounding box center [572, 318] width 529 height 16
type textarea "[DATE]"
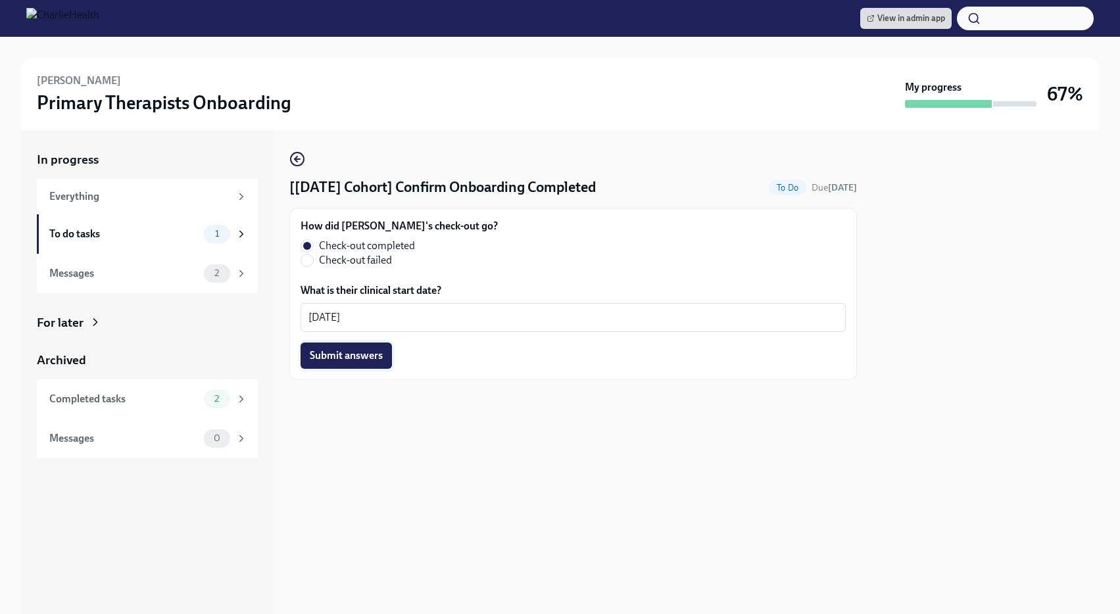
click at [367, 365] on button "Submit answers" at bounding box center [345, 356] width 91 height 26
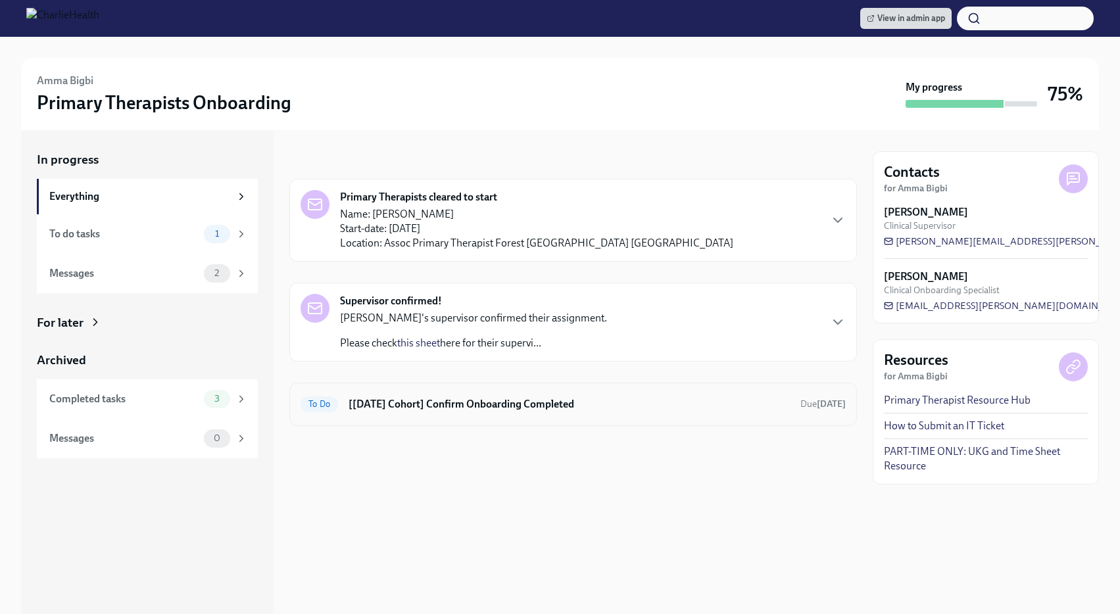
click at [472, 399] on h6 "[Jul 14th Cohort] Confirm Onboarding Completed" at bounding box center [568, 404] width 441 height 14
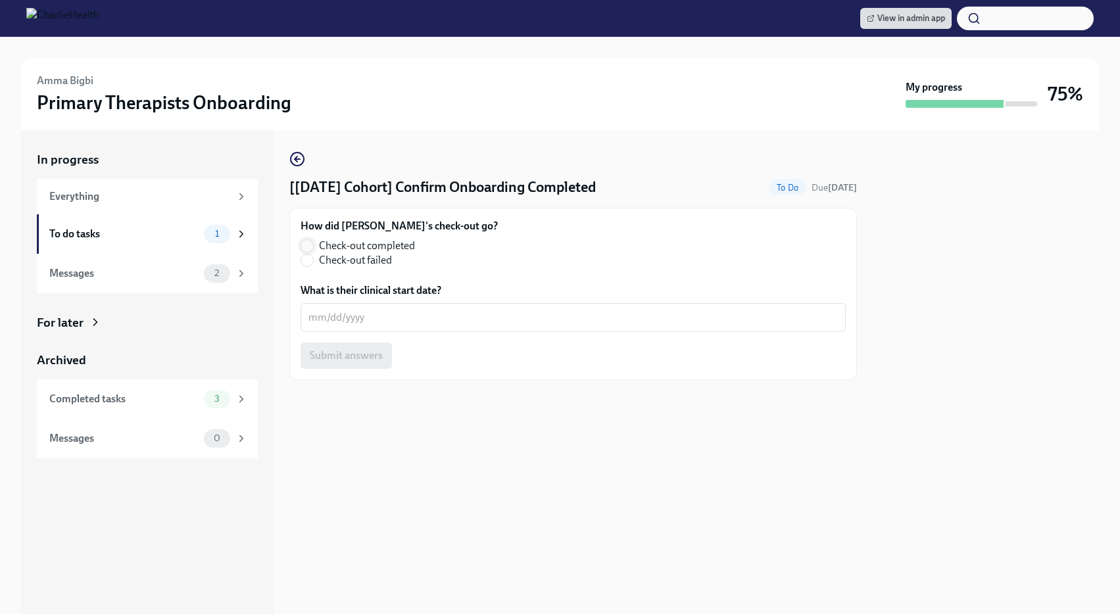
click at [306, 240] on input "Check-out completed" at bounding box center [307, 246] width 12 height 12
radio input "true"
click at [335, 316] on textarea "What is their clinical start date?" at bounding box center [572, 318] width 529 height 16
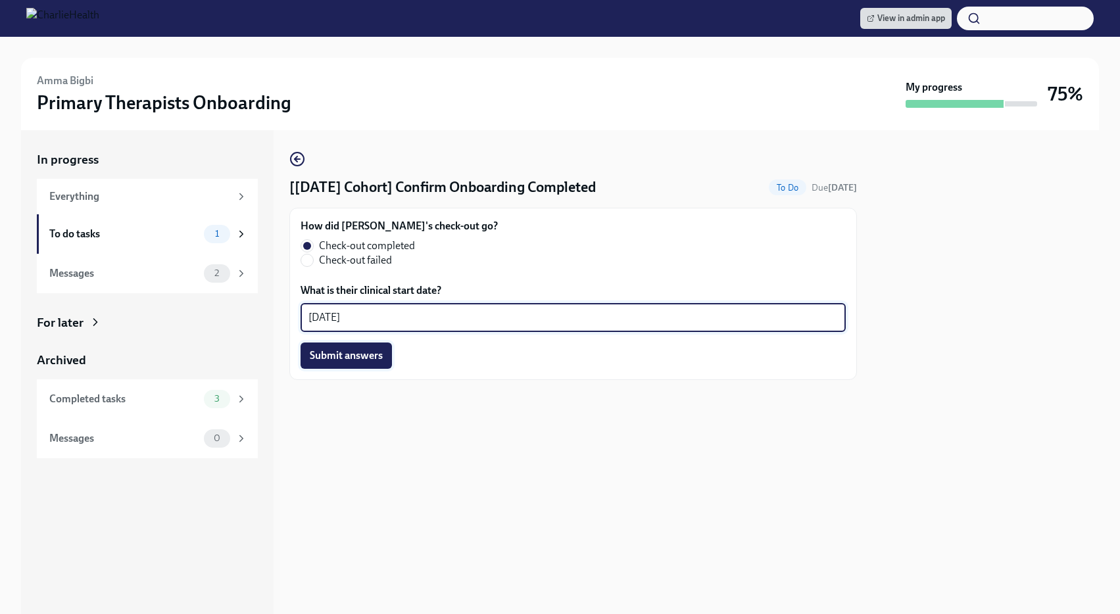
type textarea "08/11/2025"
click at [343, 361] on span "Submit answers" at bounding box center [346, 355] width 73 height 13
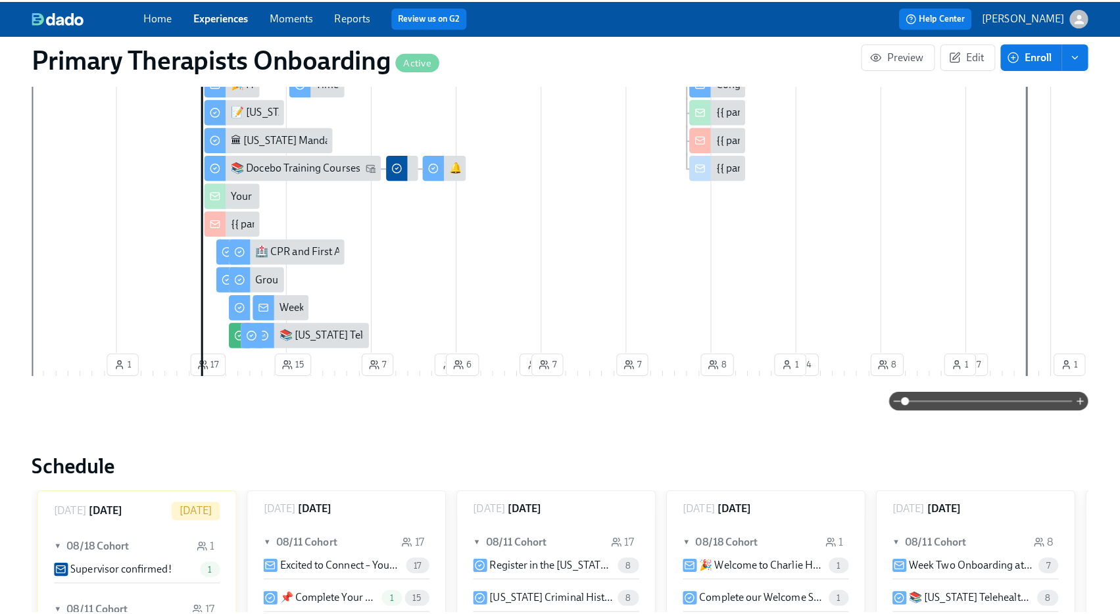
scroll to position [576, 0]
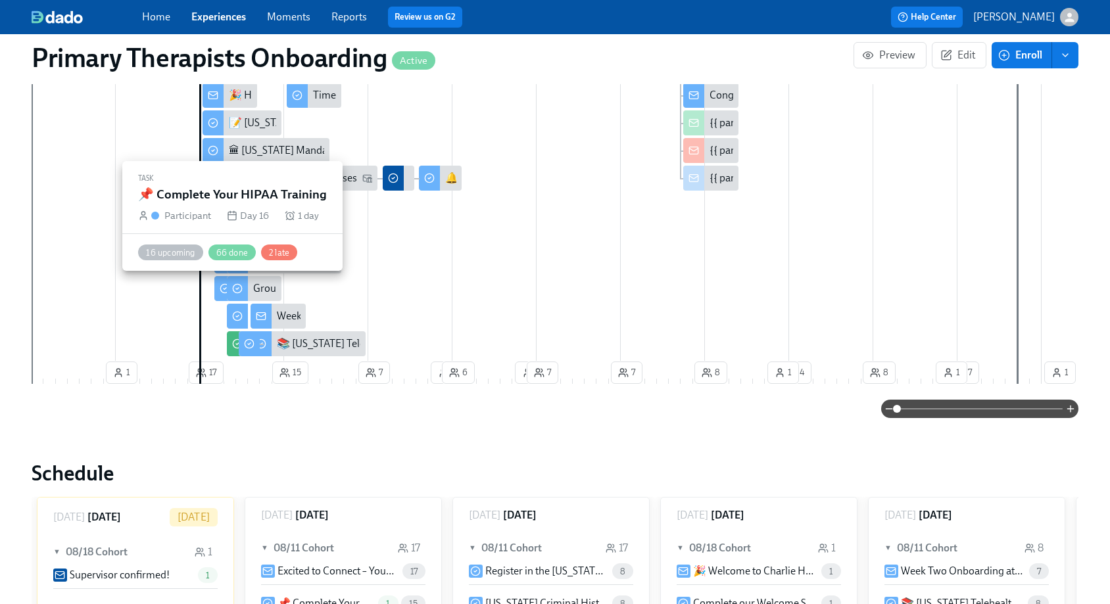
click at [220, 294] on div at bounding box center [224, 288] width 21 height 25
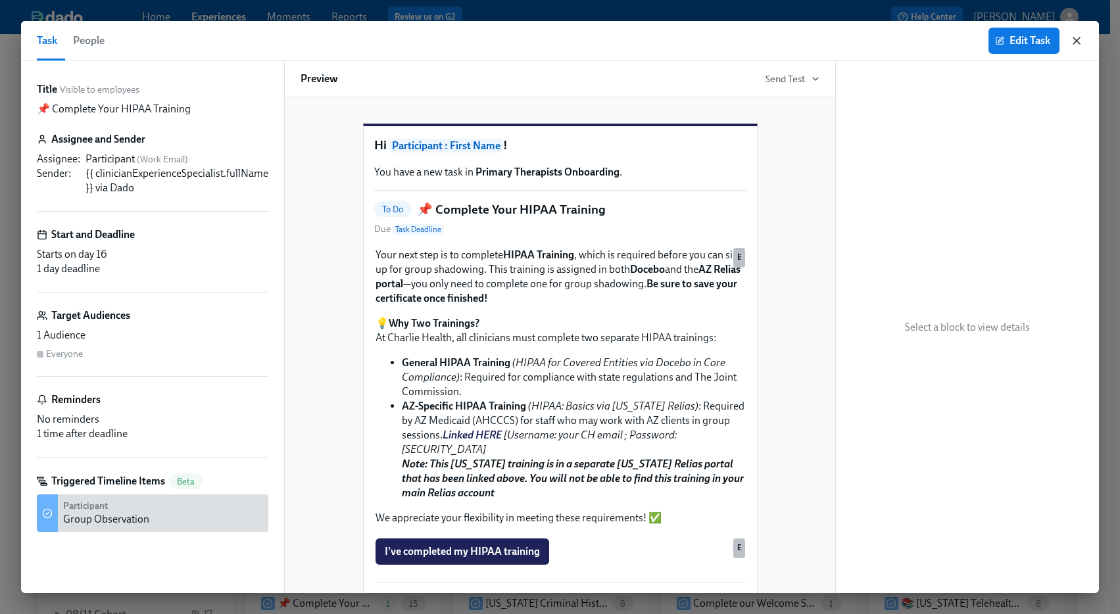
click at [1075, 41] on icon "button" at bounding box center [1076, 40] width 13 height 13
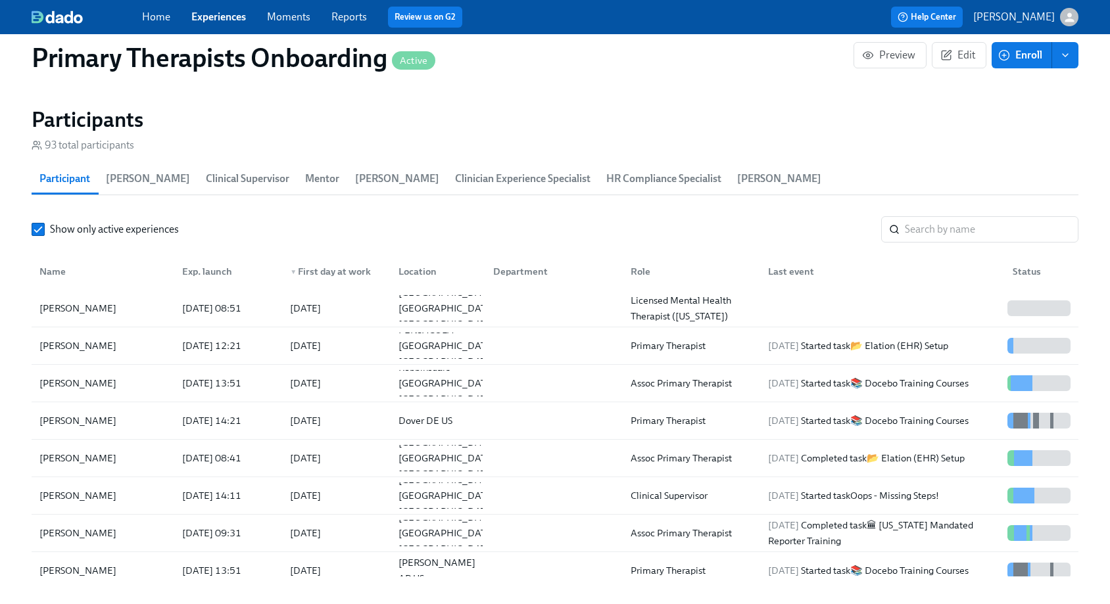
scroll to position [1396, 0]
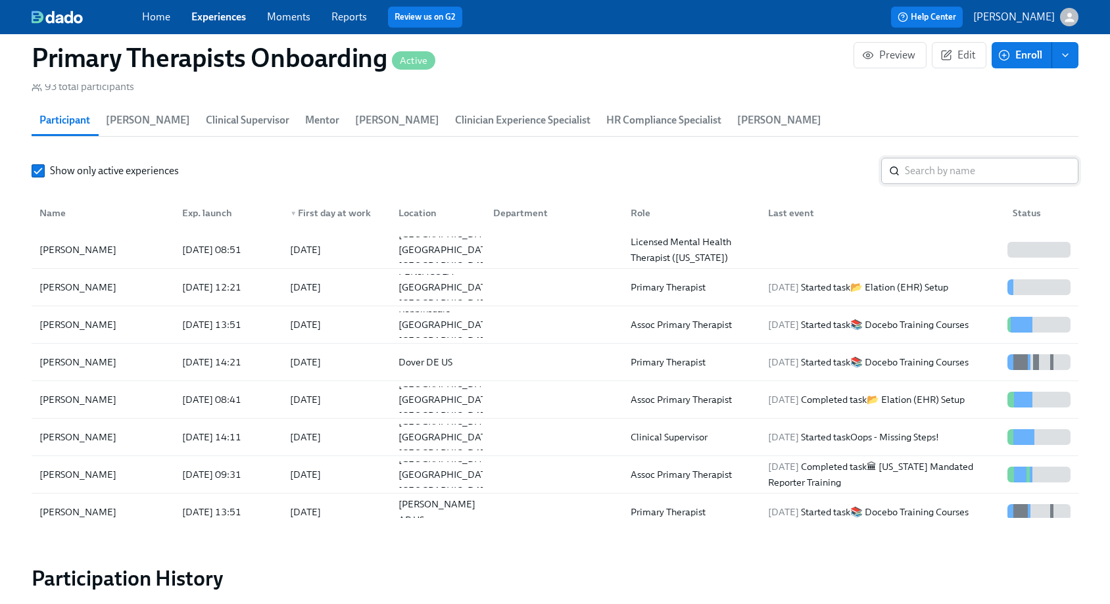
click at [987, 162] on input "search" at bounding box center [992, 171] width 174 height 26
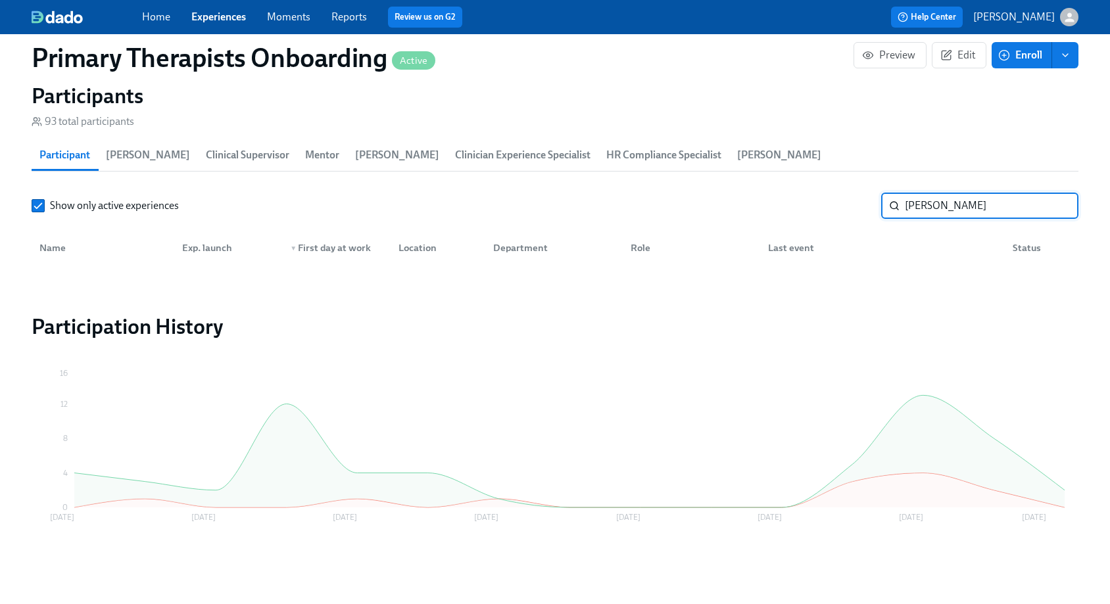
scroll to position [1361, 0]
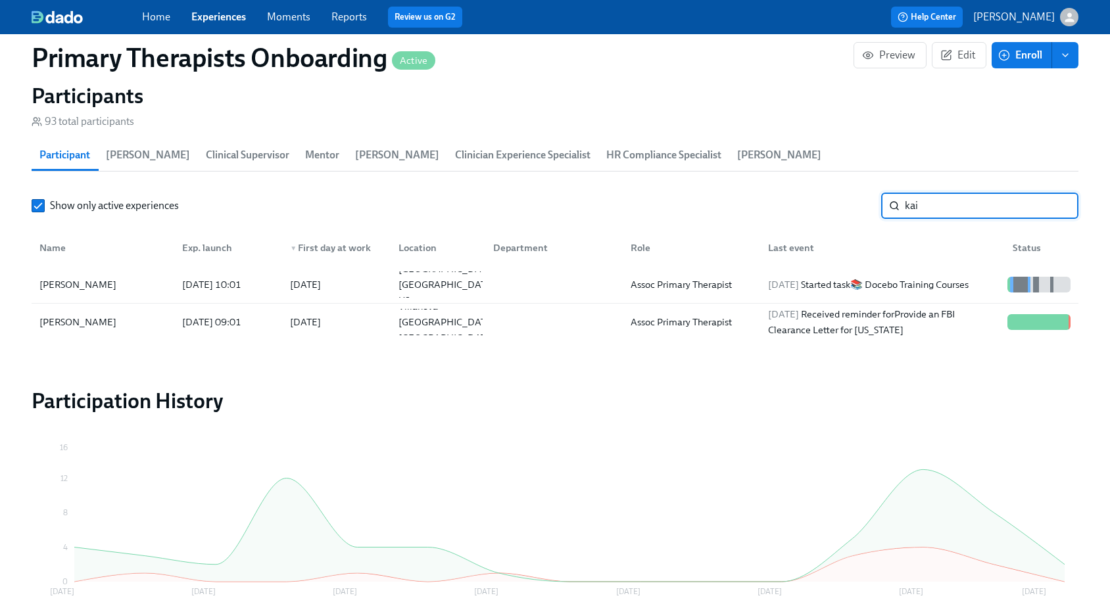
scroll to position [1396, 0]
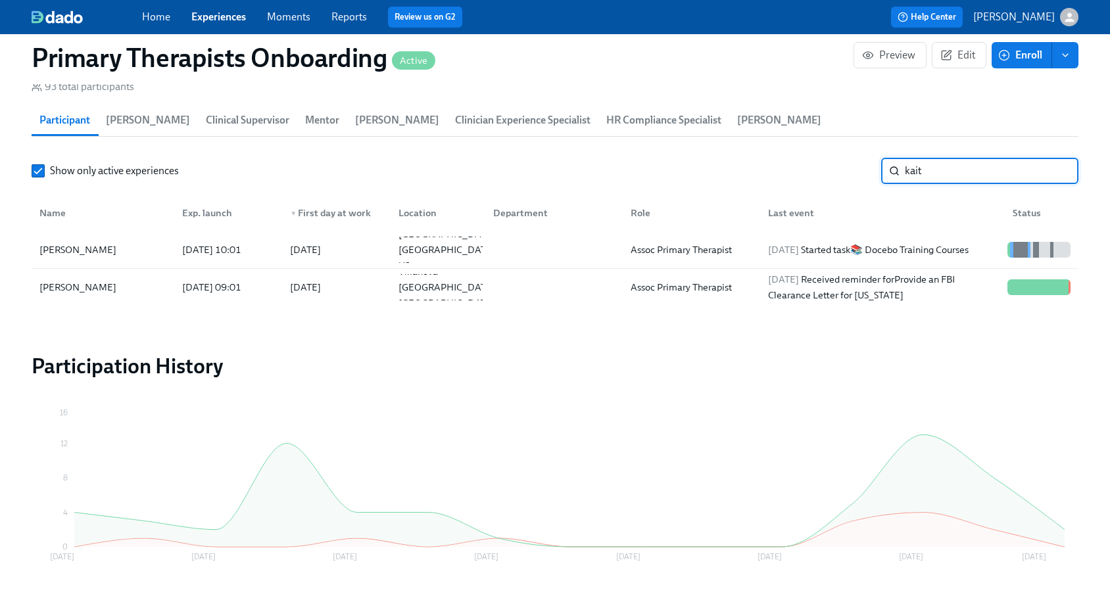
scroll to position [1361, 0]
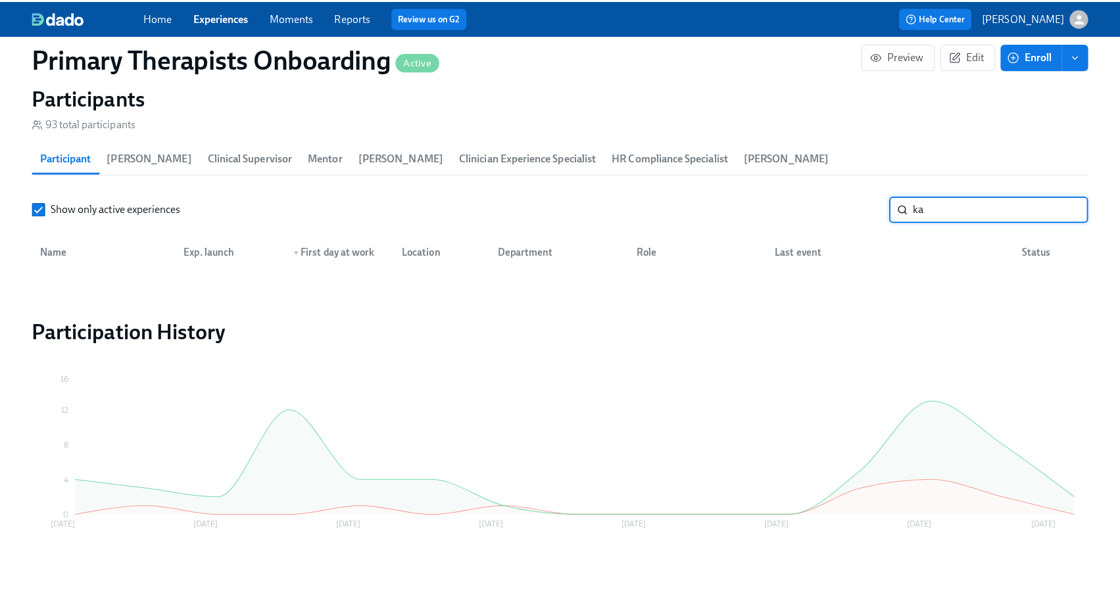
scroll to position [1396, 0]
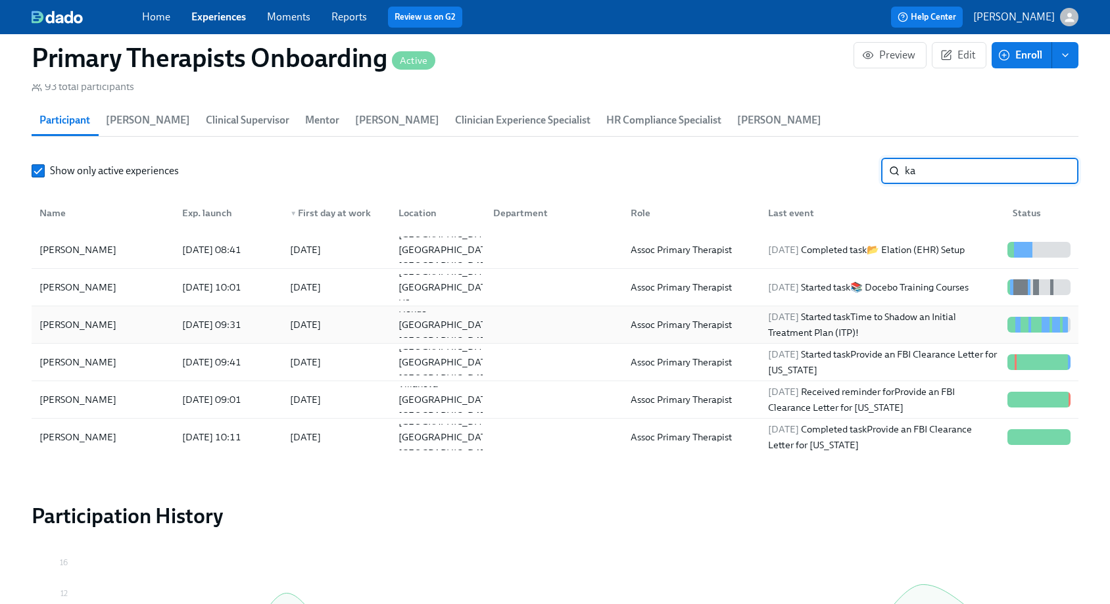
click at [59, 338] on div "Katie Coit 2025/07/31 09:31 2025/08/04 Hondo TX US Assoc Primary Therapist 2025…" at bounding box center [555, 324] width 1047 height 37
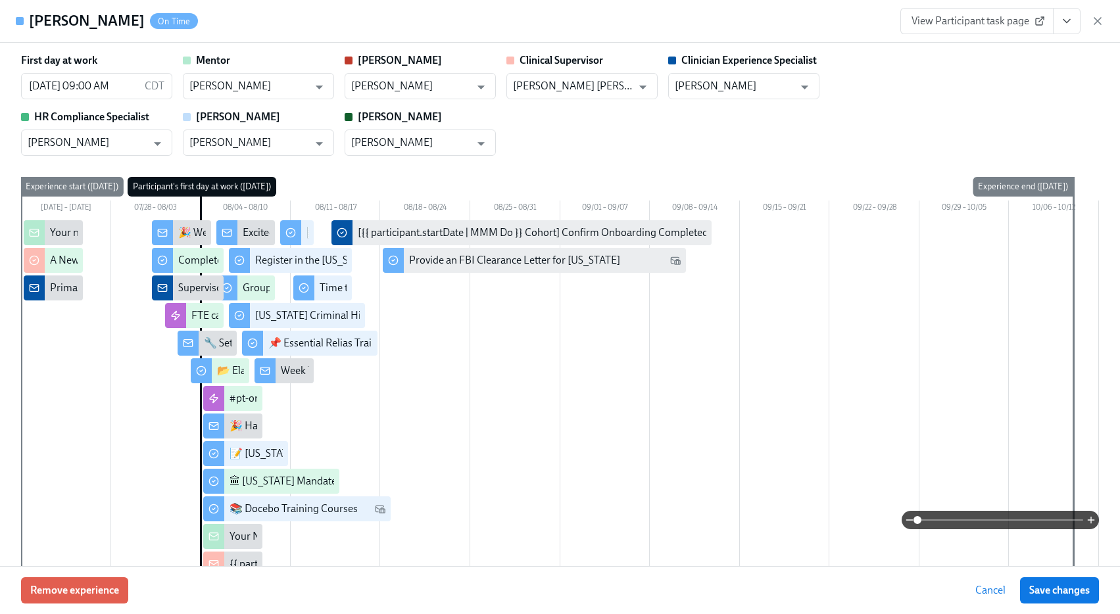
click at [967, 22] on span "View Participant task page" at bounding box center [976, 20] width 131 height 13
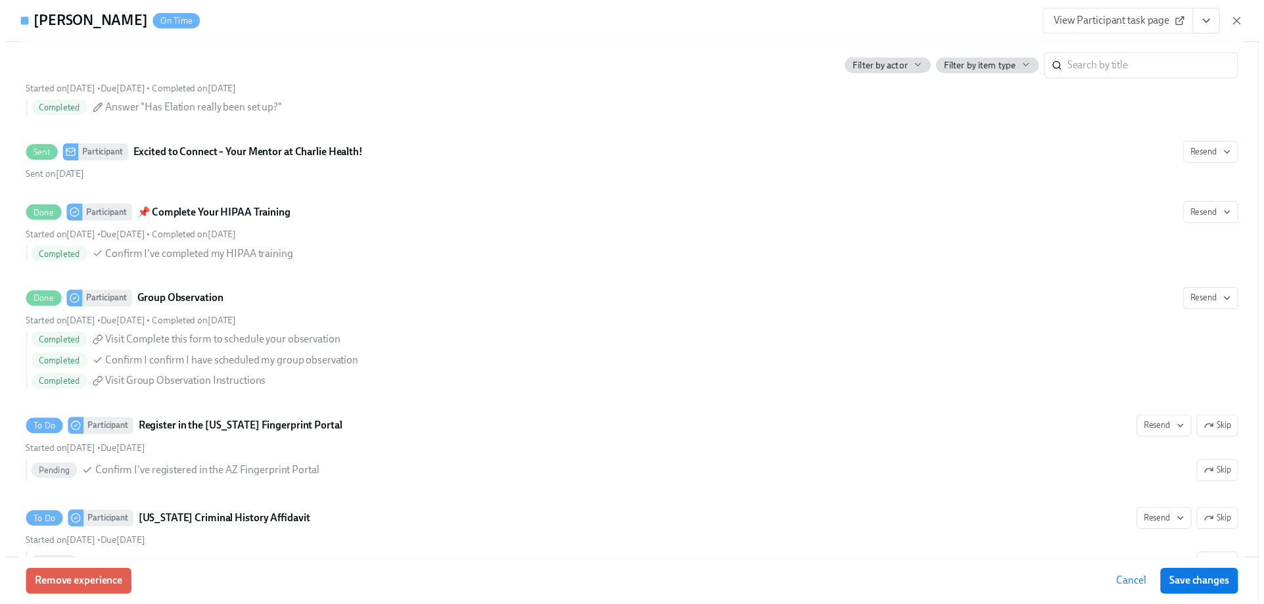
scroll to position [0, 18110]
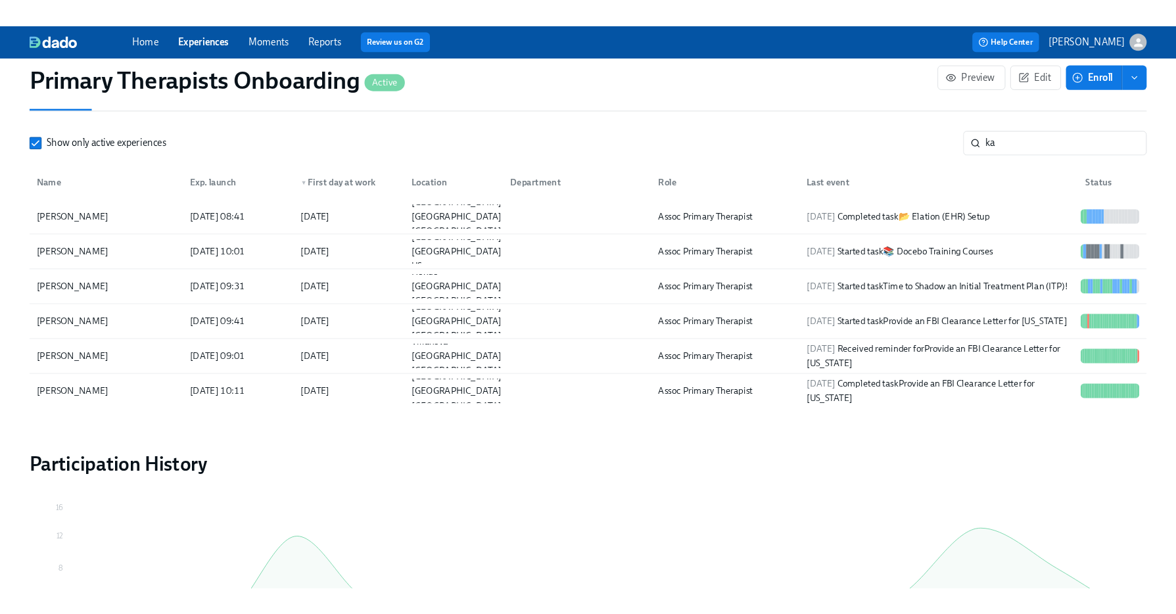
scroll to position [0, 18100]
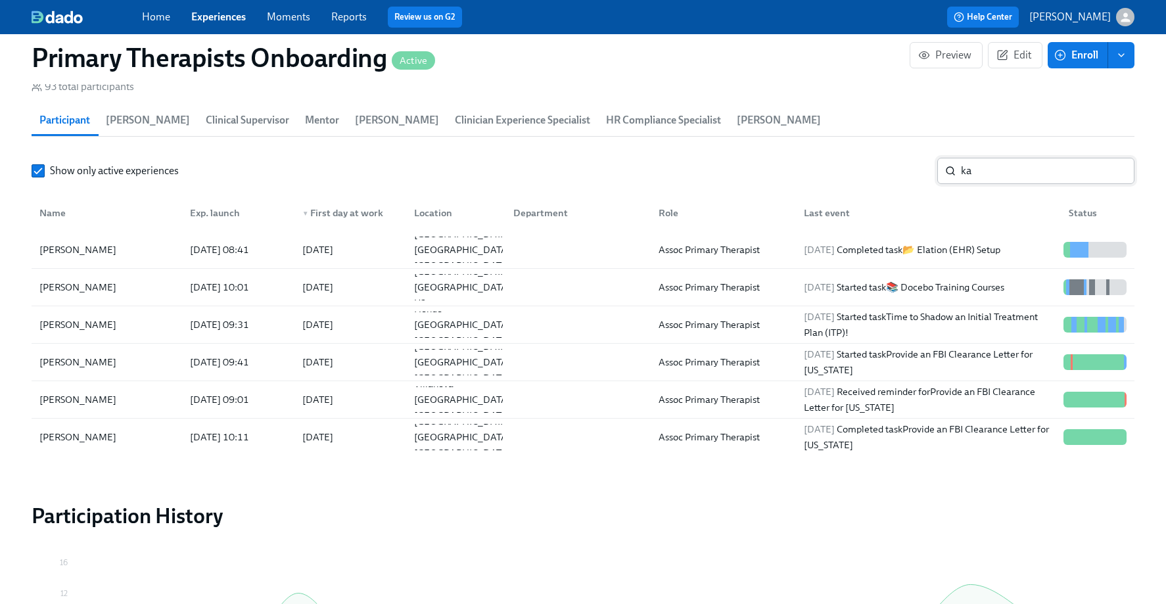
drag, startPoint x: 1007, startPoint y: 179, endPoint x: 1012, endPoint y: 173, distance: 8.4
click at [1008, 179] on input "ka" at bounding box center [1048, 171] width 174 height 26
type input "k"
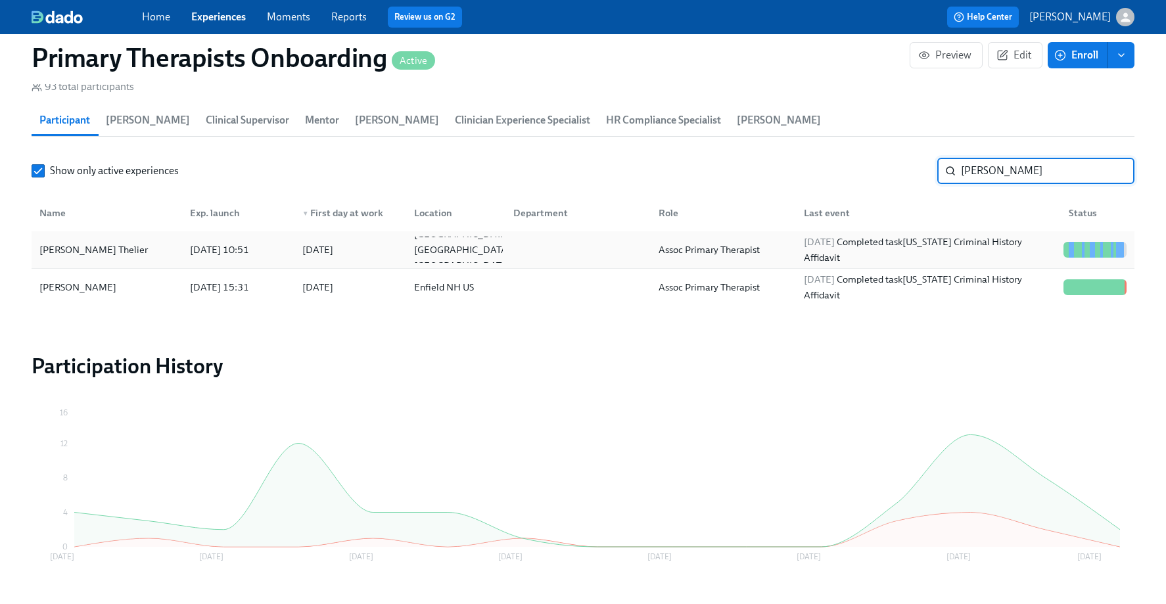
click at [72, 246] on div "Sara Folsom Thelier" at bounding box center [93, 250] width 119 height 16
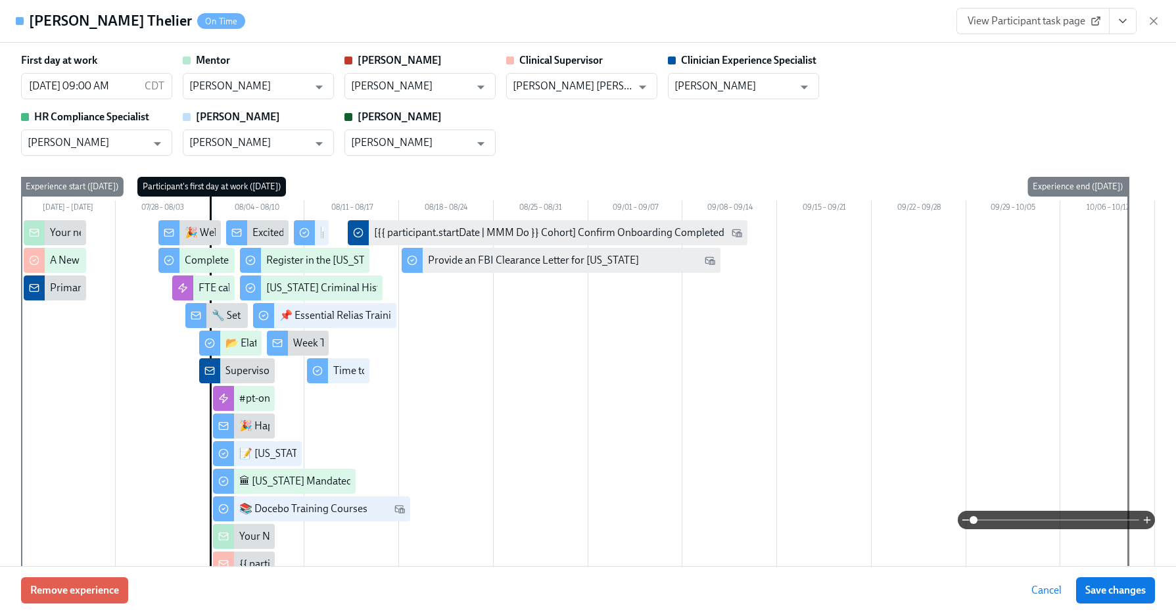
click at [1034, 24] on span "View Participant task page" at bounding box center [1033, 20] width 131 height 13
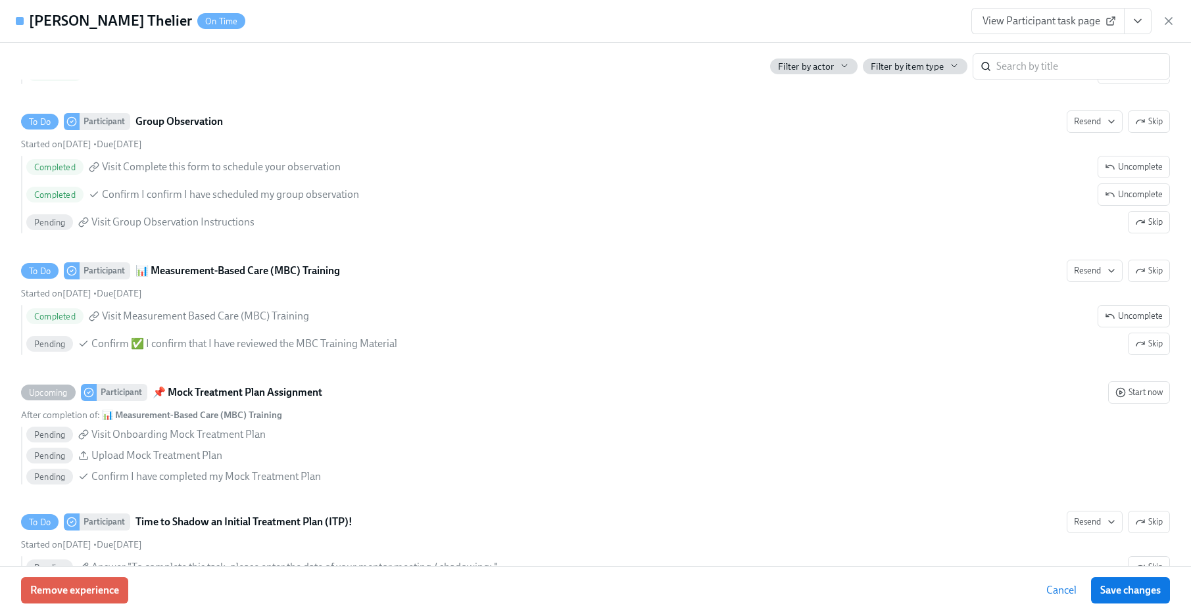
scroll to position [3036, 0]
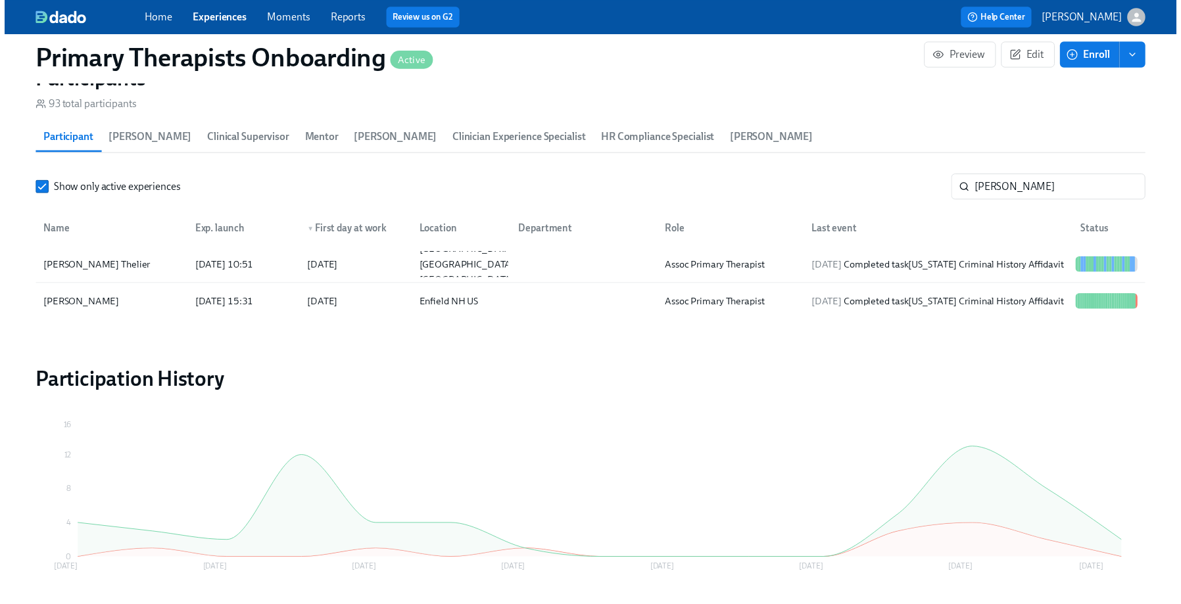
scroll to position [0, 18183]
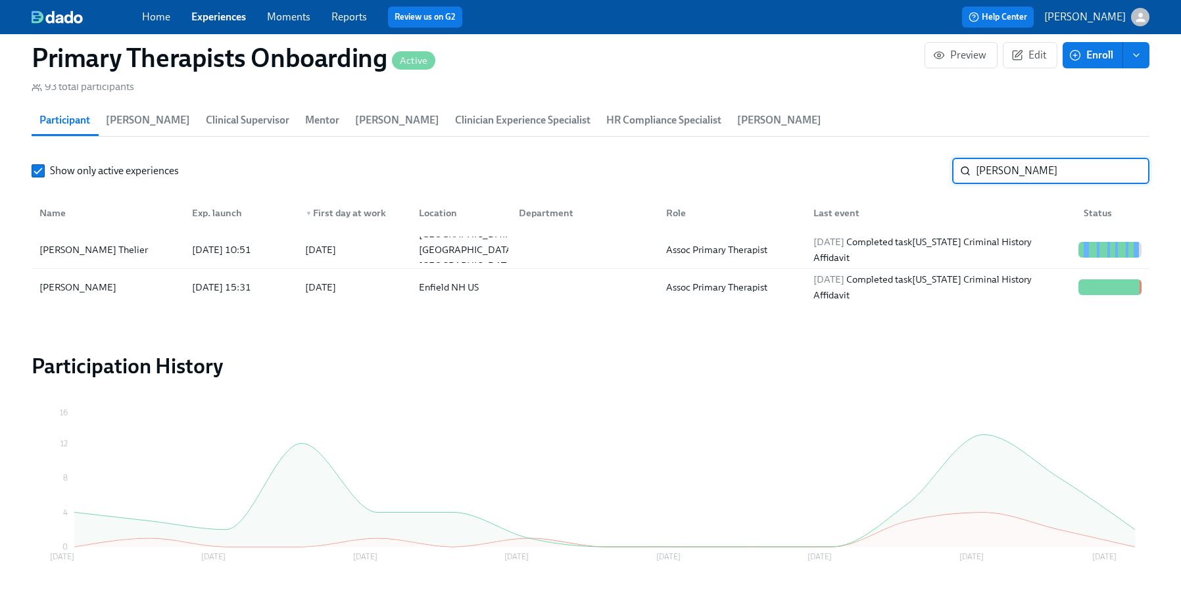
click at [1038, 164] on input "sara" at bounding box center [1063, 171] width 174 height 26
type input "s"
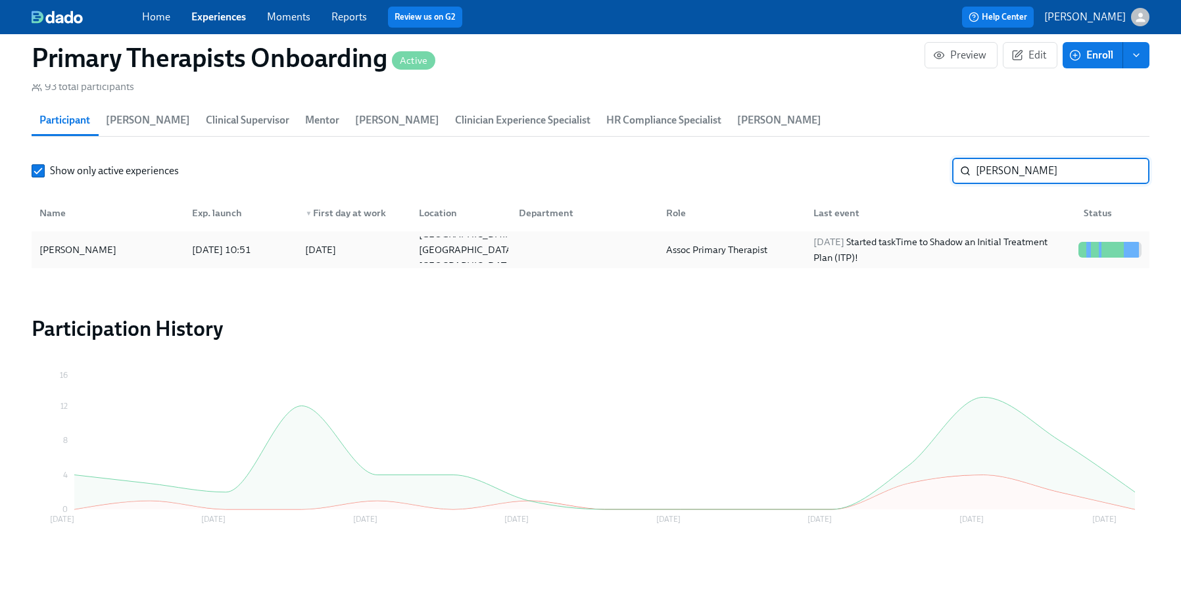
type input "mathilde"
click at [90, 248] on div "Mathilde Graham" at bounding box center [77, 250] width 87 height 16
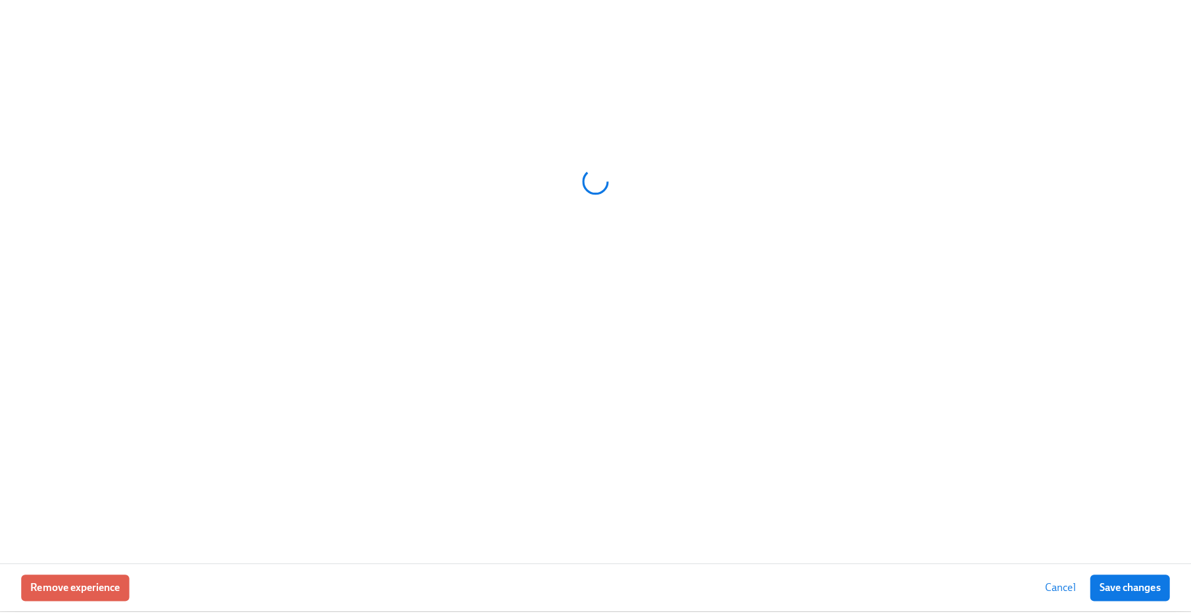
scroll to position [1388, 0]
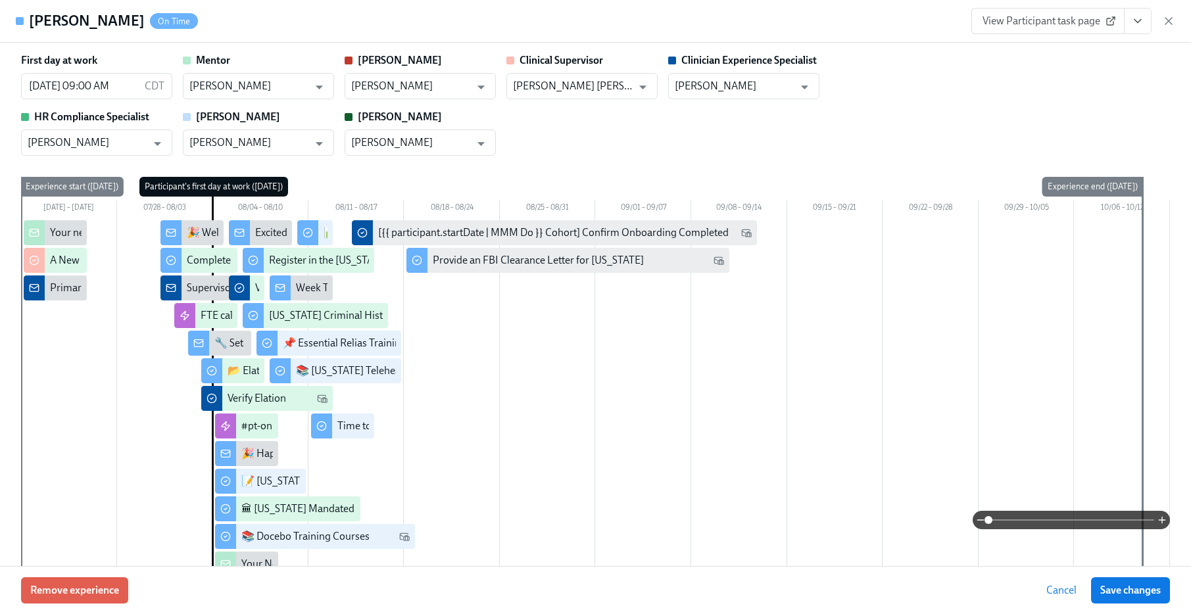
click at [1063, 14] on span "View Participant task page" at bounding box center [1047, 20] width 131 height 13
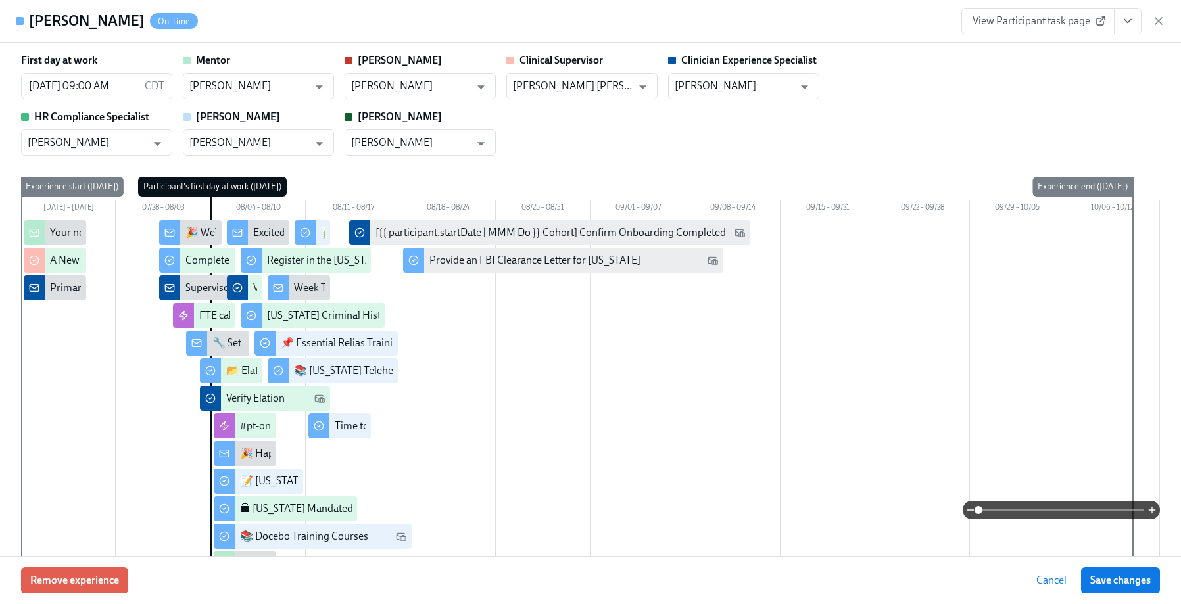
scroll to position [0, 18183]
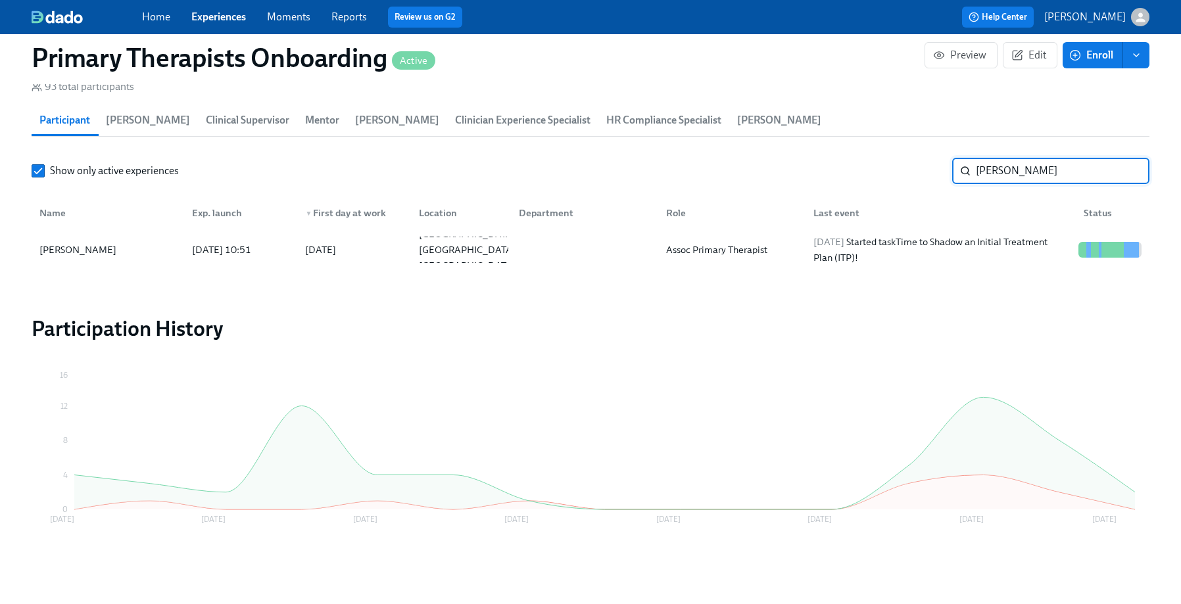
drag, startPoint x: 1064, startPoint y: 164, endPoint x: 943, endPoint y: 156, distance: 121.9
click at [943, 156] on section "Participants 93 total participants Participant Meg Dawson Clinical Supervisor M…" at bounding box center [591, 161] width 1118 height 226
type input "james"
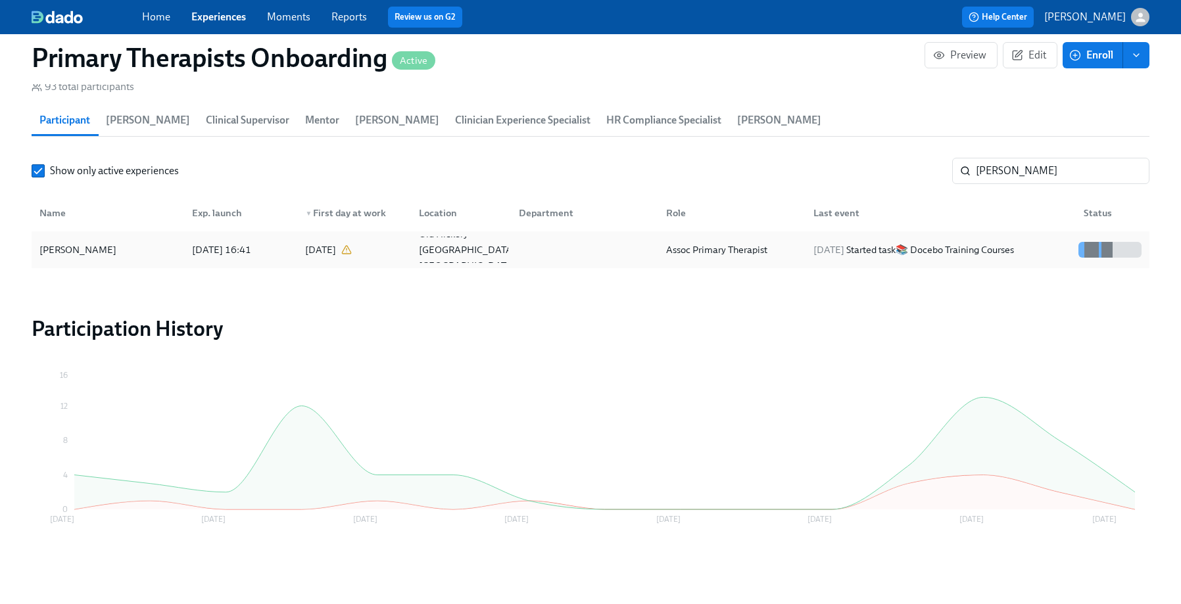
click at [66, 251] on div "[PERSON_NAME]" at bounding box center [77, 250] width 87 height 16
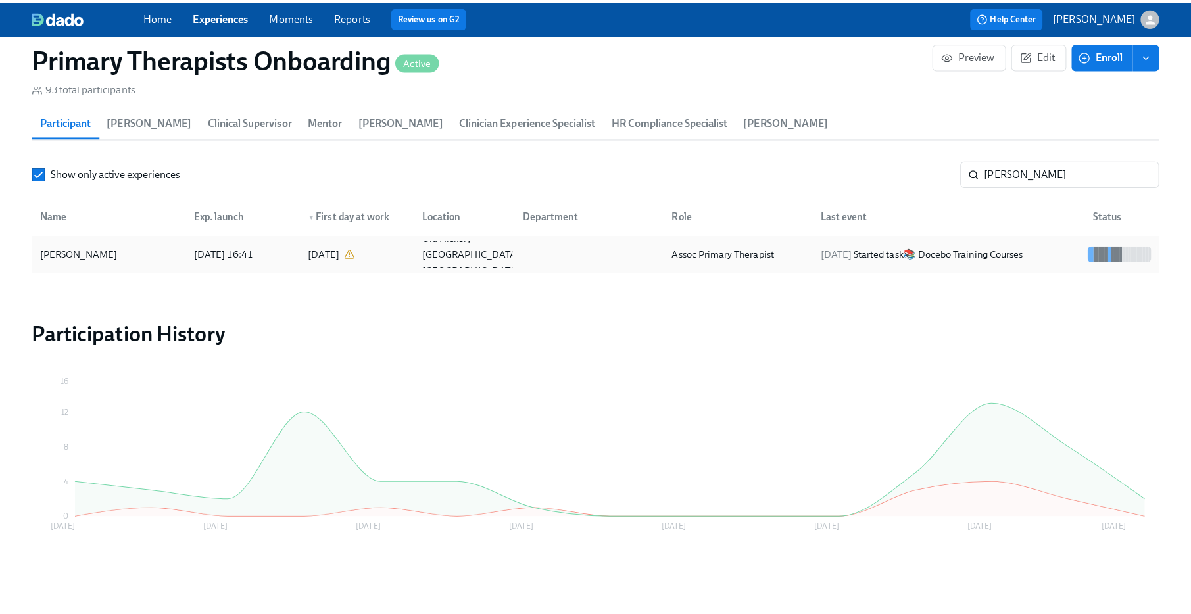
scroll to position [1388, 0]
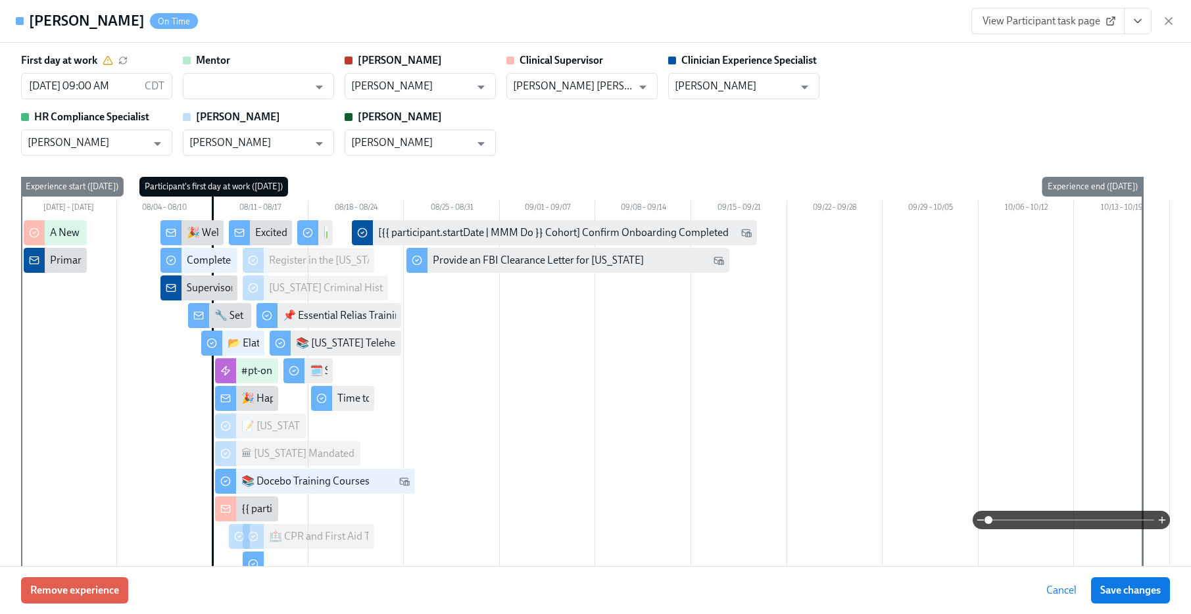
click at [260, 64] on div "Mentor ​" at bounding box center [258, 76] width 151 height 46
click at [262, 75] on input "text" at bounding box center [248, 86] width 119 height 26
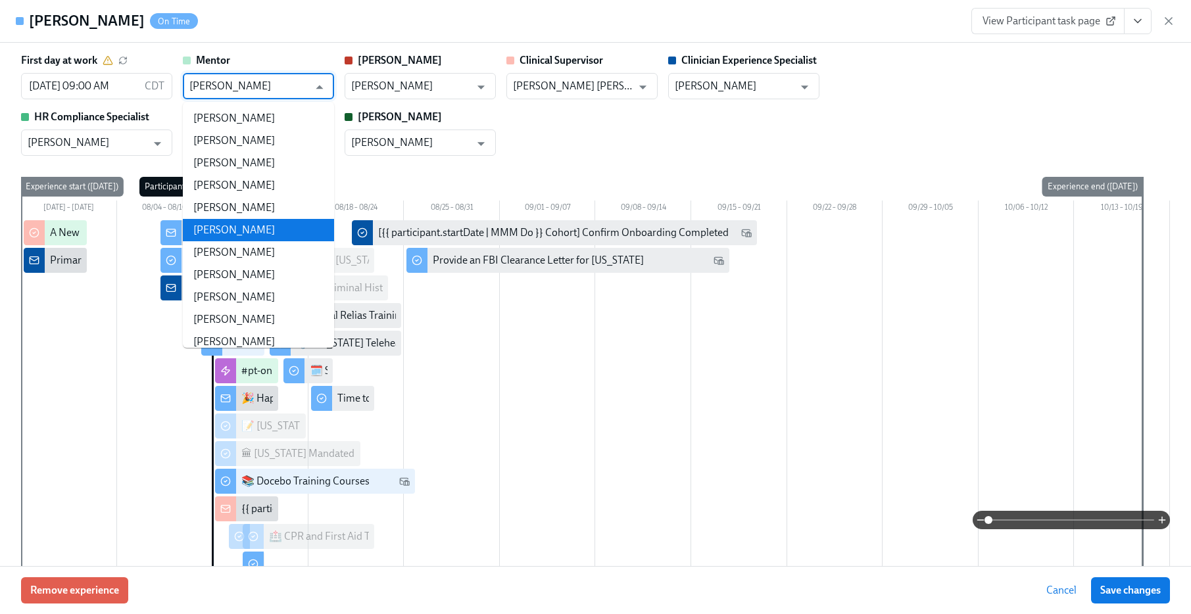
click at [263, 238] on li "James Lightfoot" at bounding box center [258, 230] width 151 height 22
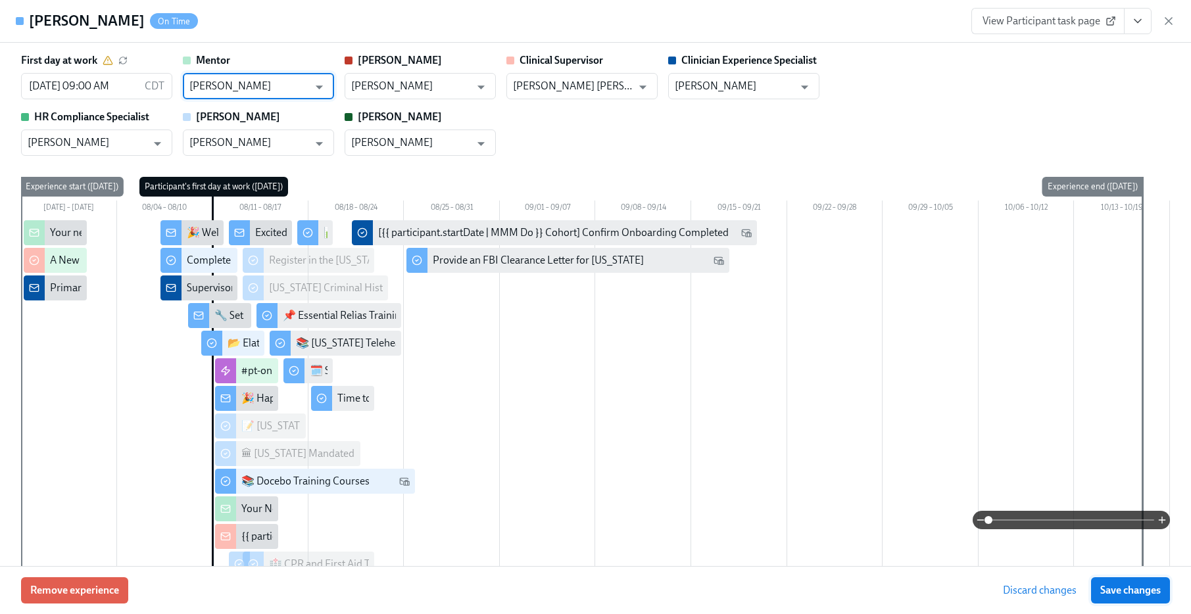
type input "James Lightfoot"
click at [1119, 593] on span "Save changes" at bounding box center [1130, 590] width 60 height 13
type input "James Lightfoot"
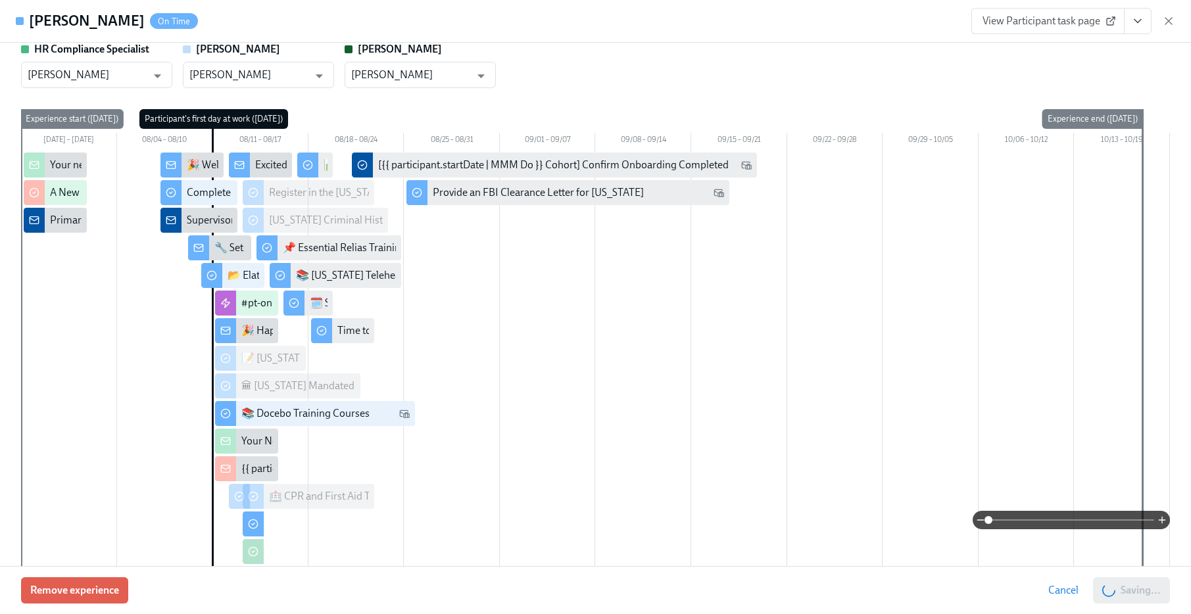
scroll to position [59, 0]
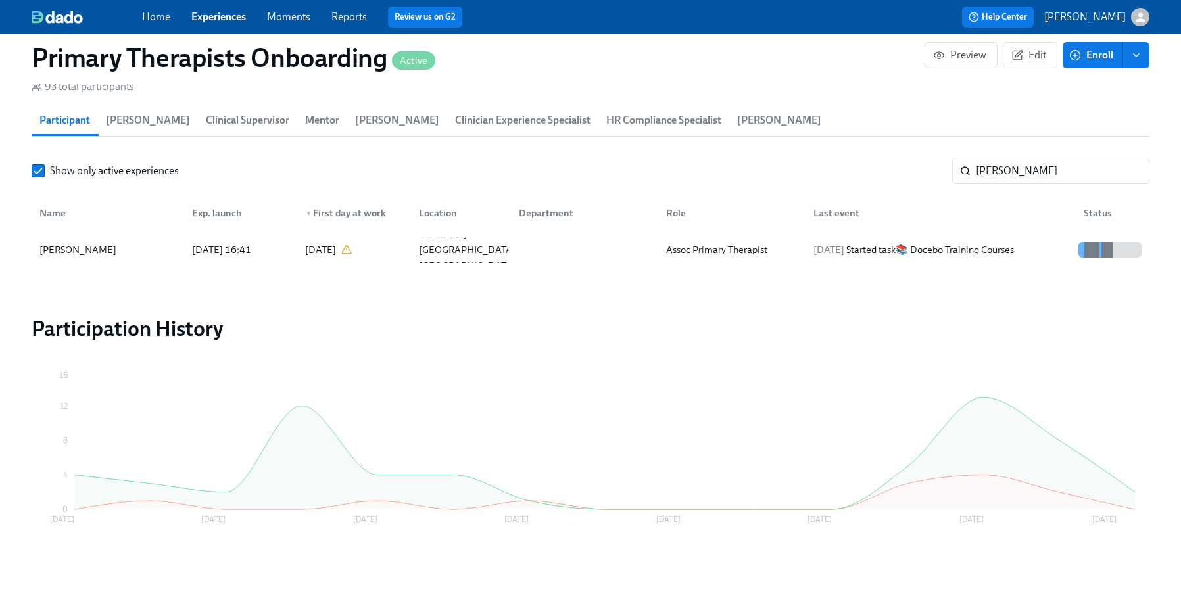
scroll to position [0, 18183]
click at [226, 17] on link "Experiences" at bounding box center [218, 17] width 55 height 12
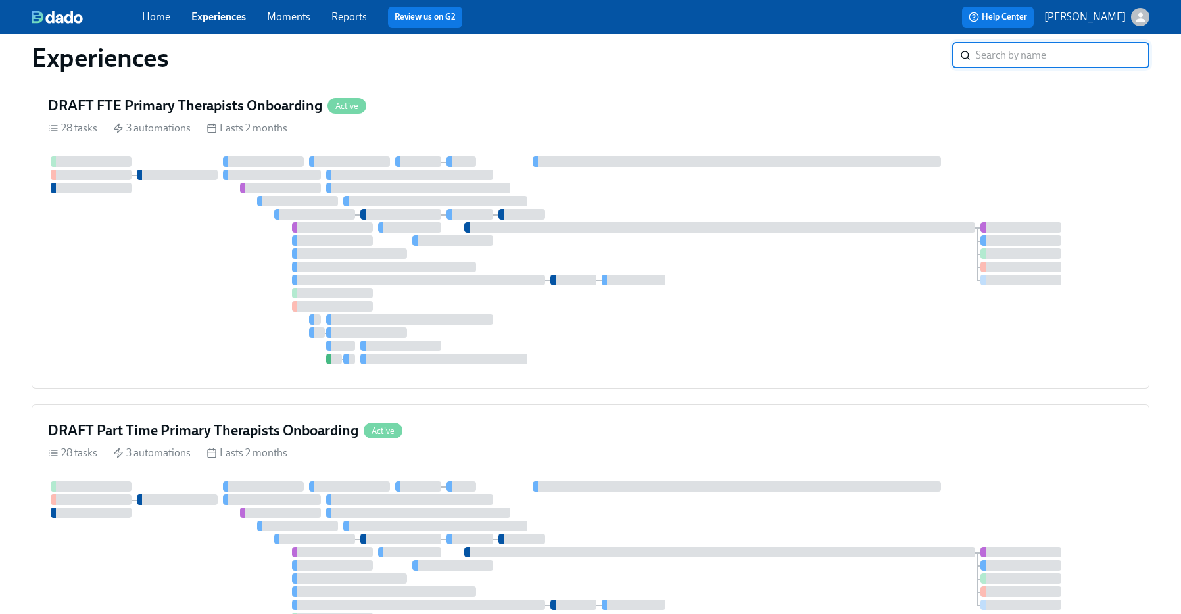
scroll to position [556, 0]
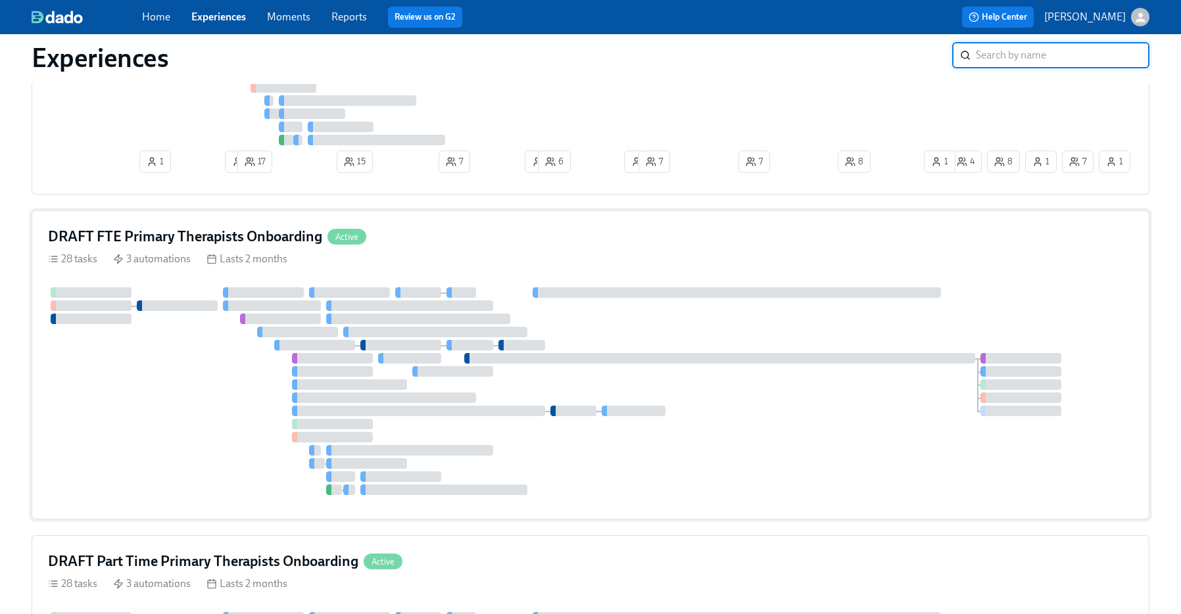
click at [297, 231] on h4 "DRAFT FTE Primary Therapists Onboarding" at bounding box center [185, 237] width 274 height 20
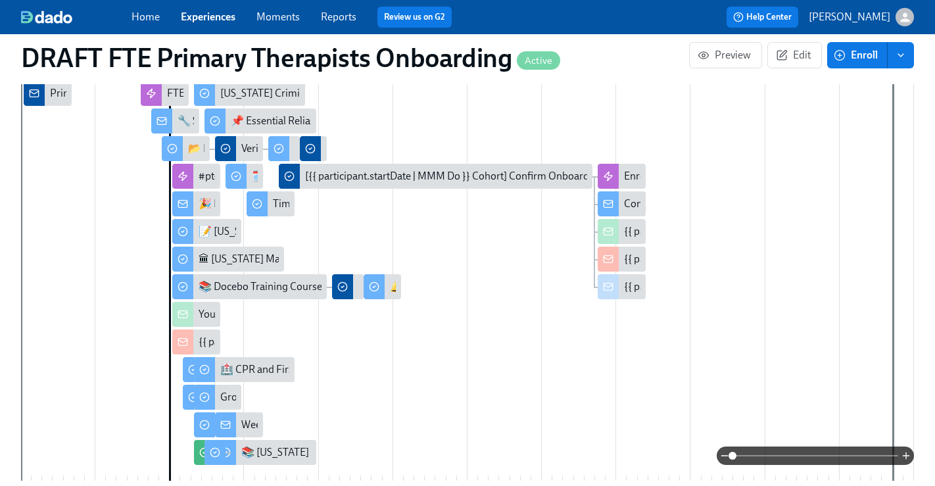
scroll to position [289, 0]
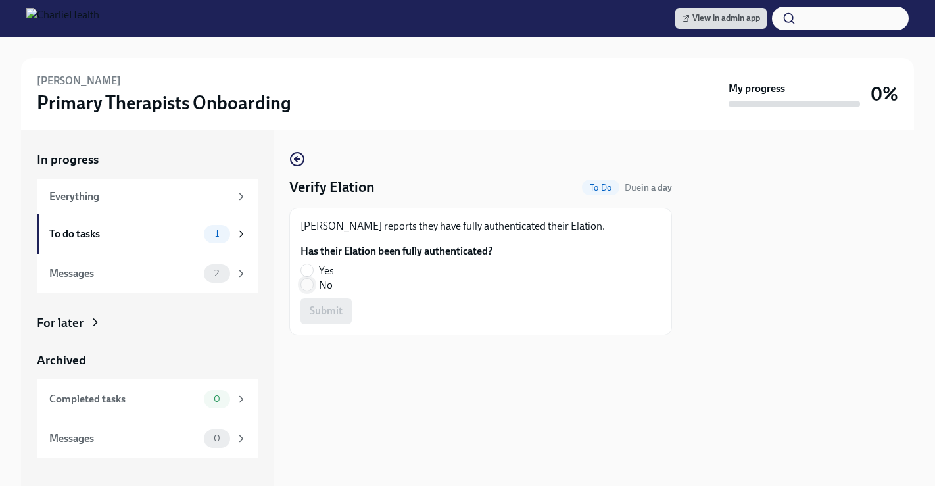
click at [305, 285] on input "No" at bounding box center [307, 285] width 12 height 12
radio input "true"
click at [318, 302] on button "Submit" at bounding box center [325, 311] width 51 height 26
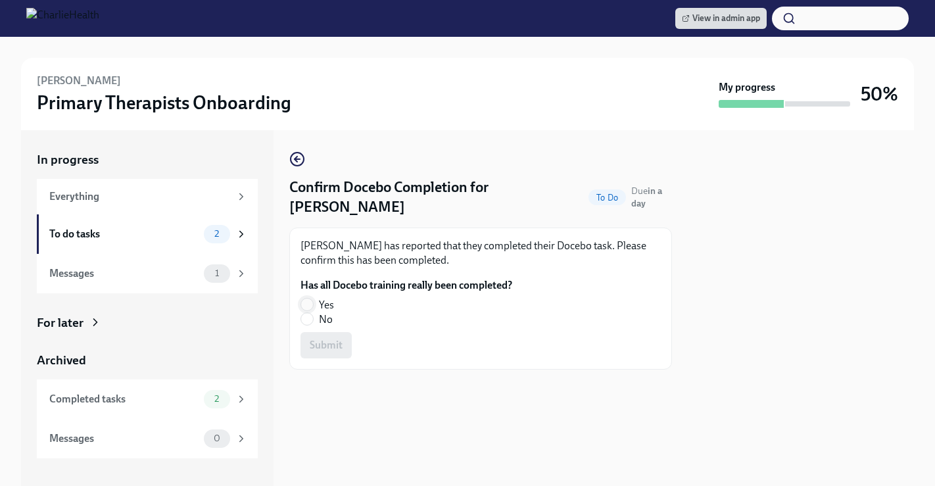
click at [308, 300] on input "Yes" at bounding box center [307, 304] width 12 height 12
radio input "true"
click at [332, 342] on span "Submit" at bounding box center [326, 345] width 33 height 13
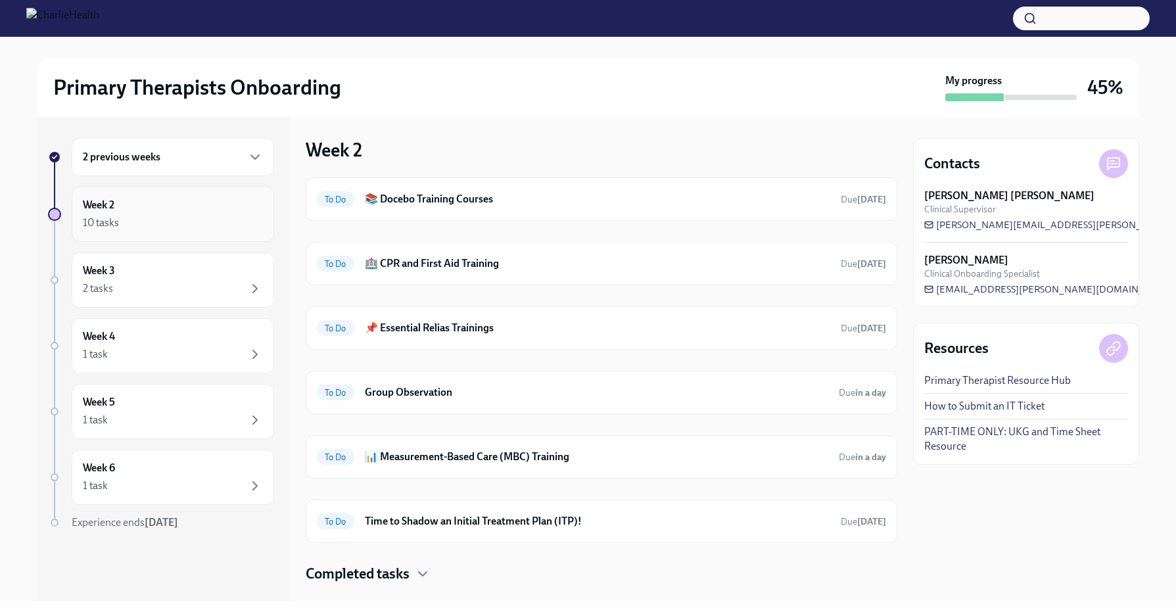
click at [168, 214] on div "Week 2 10 tasks" at bounding box center [173, 214] width 180 height 33
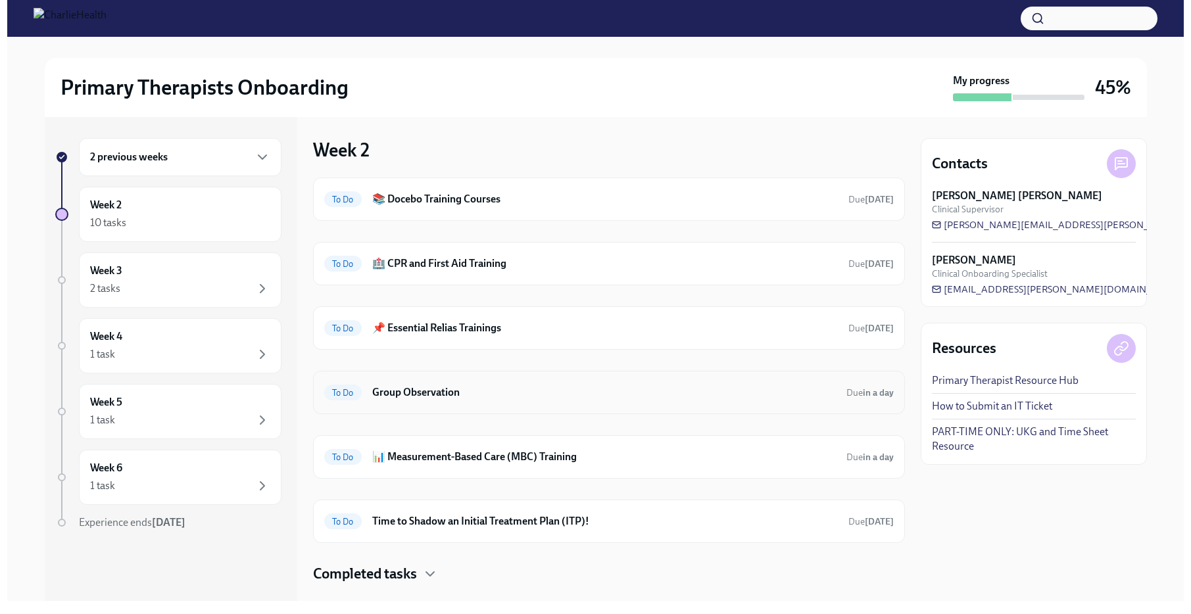
scroll to position [25, 0]
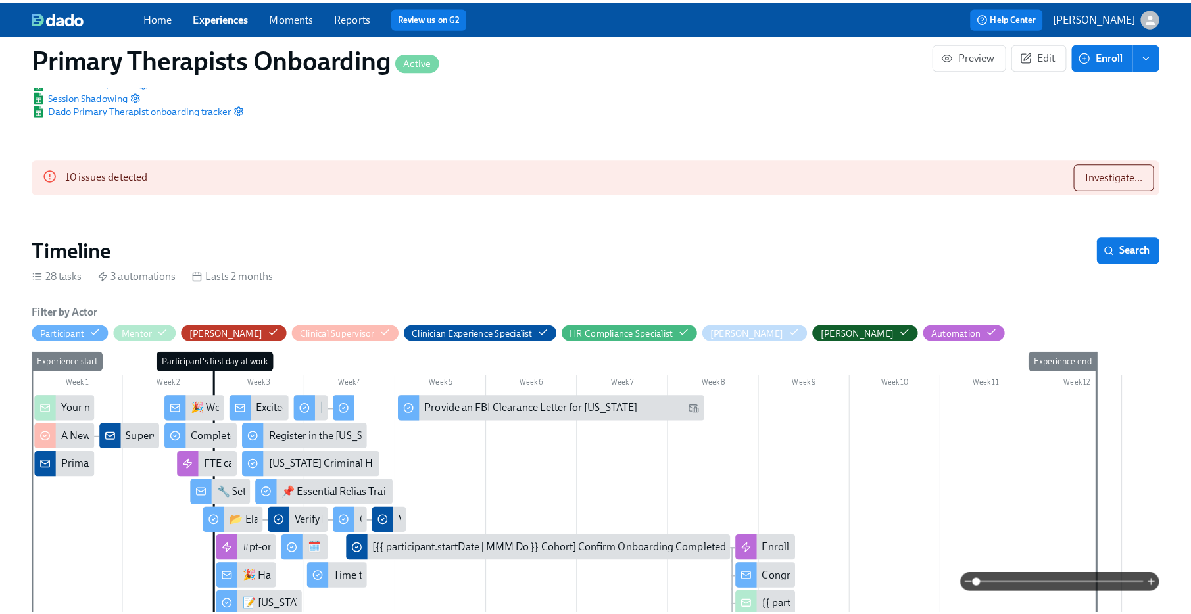
scroll to position [98, 0]
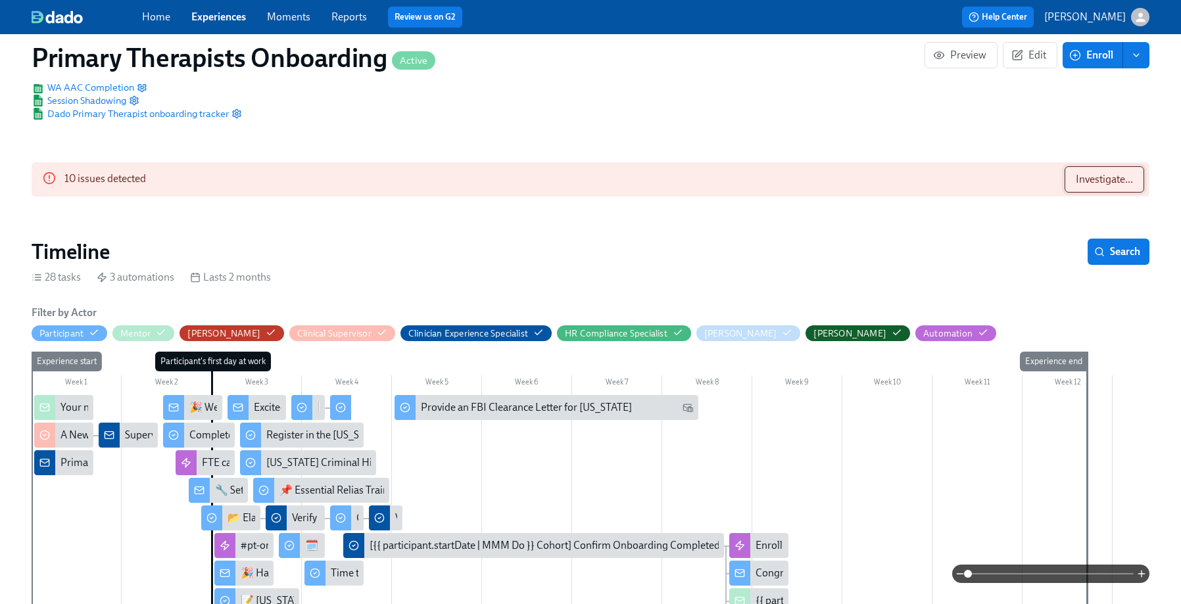
click at [1109, 186] on button "Investigate..." at bounding box center [1104, 179] width 80 height 26
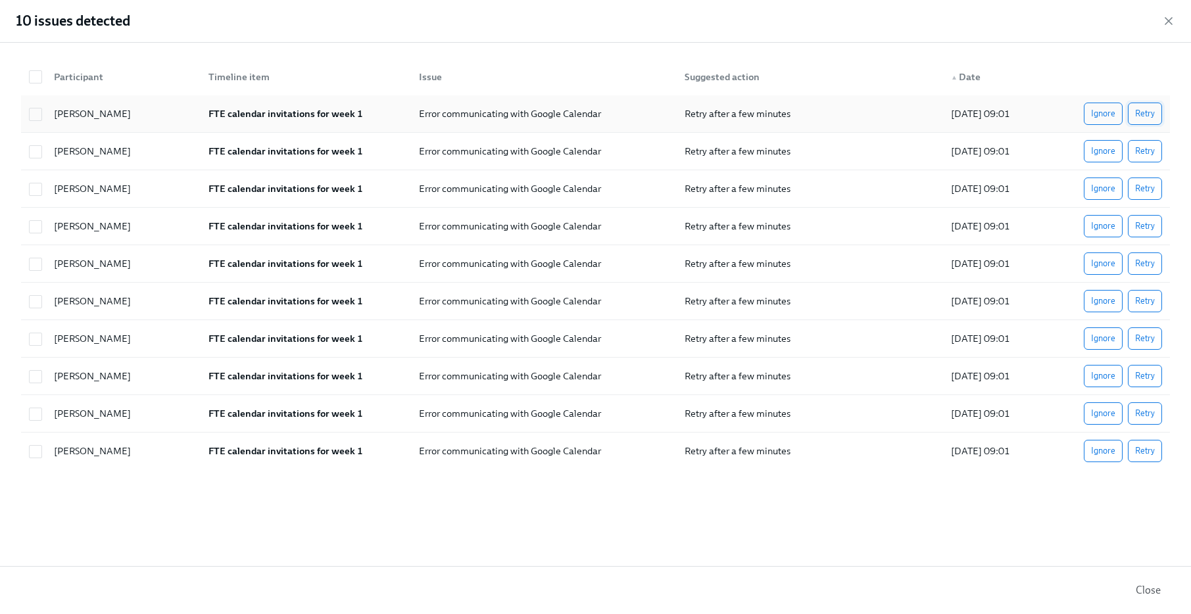
click at [1146, 114] on span "Retry" at bounding box center [1145, 113] width 20 height 13
